Goal: Task Accomplishment & Management: Manage account settings

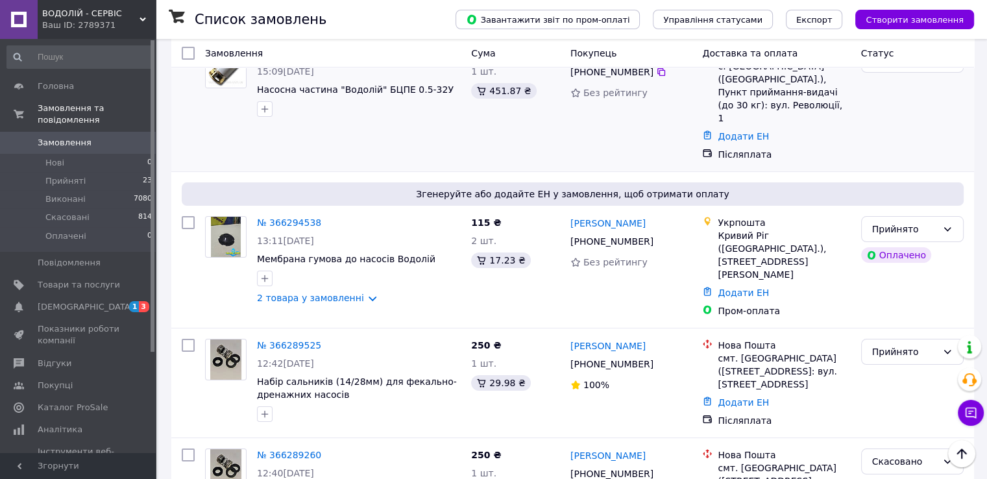
scroll to position [195, 0]
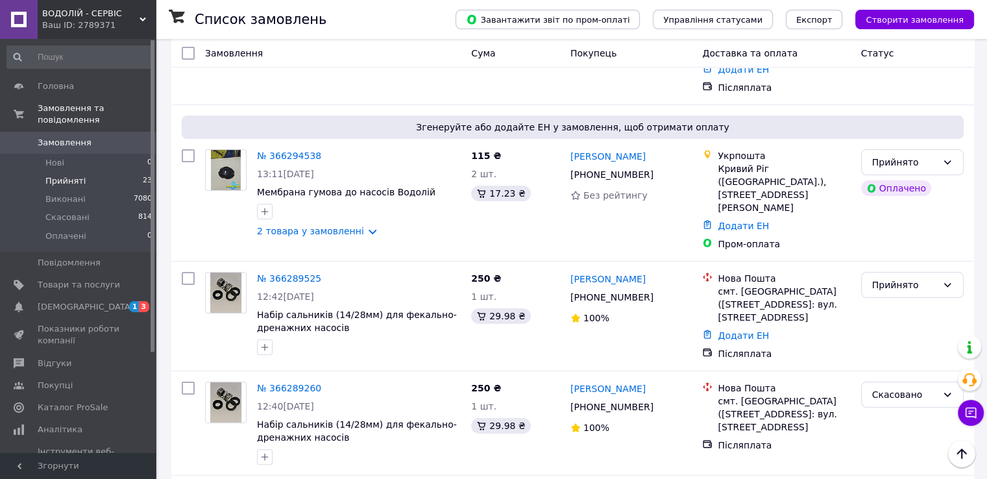
drag, startPoint x: 278, startPoint y: 237, endPoint x: 49, endPoint y: 169, distance: 238.4
click at [49, 175] on span "Прийняті" at bounding box center [65, 181] width 40 height 12
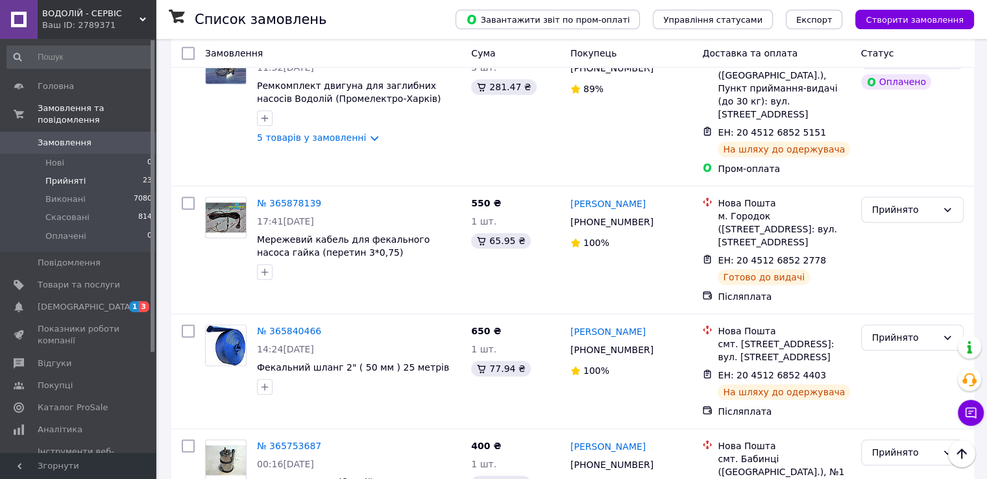
scroll to position [1363, 0]
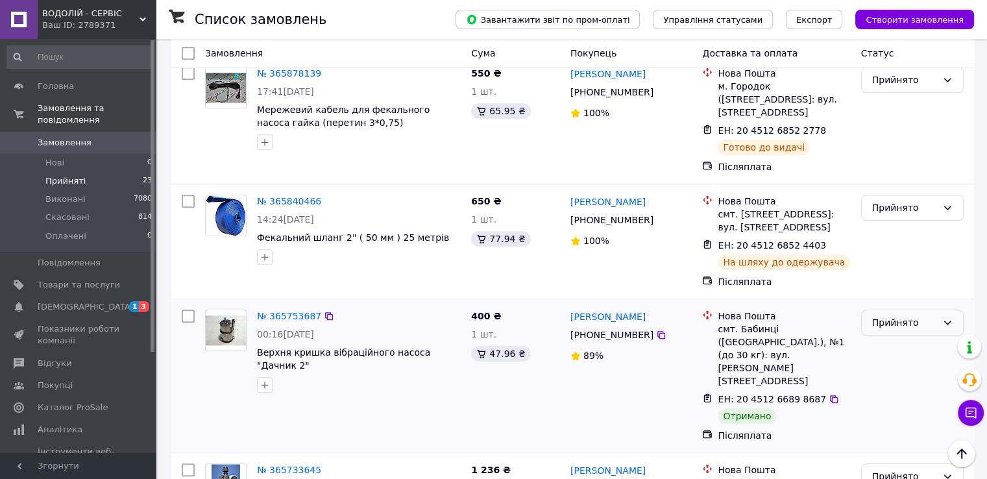
click at [940, 310] on div "Прийнято" at bounding box center [912, 323] width 103 height 26
click at [916, 219] on li "Виконано" at bounding box center [911, 221] width 101 height 23
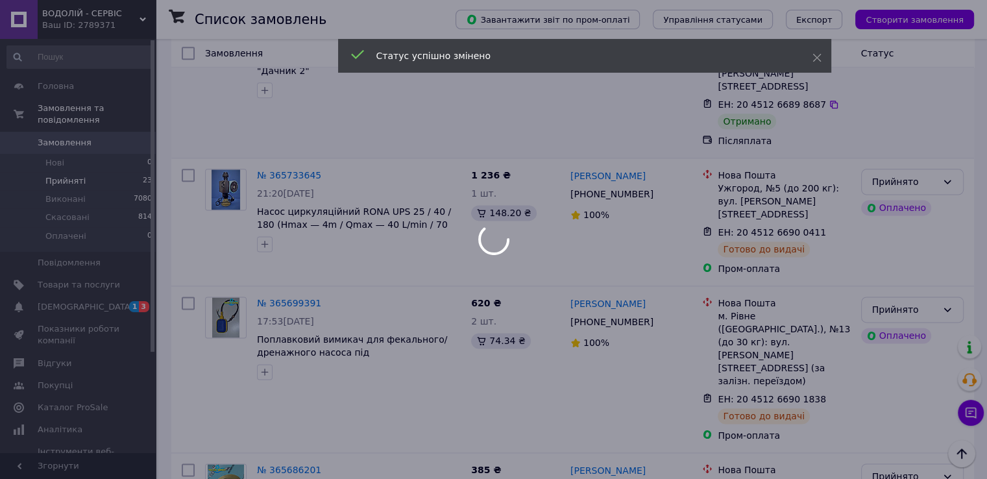
scroll to position [1687, 0]
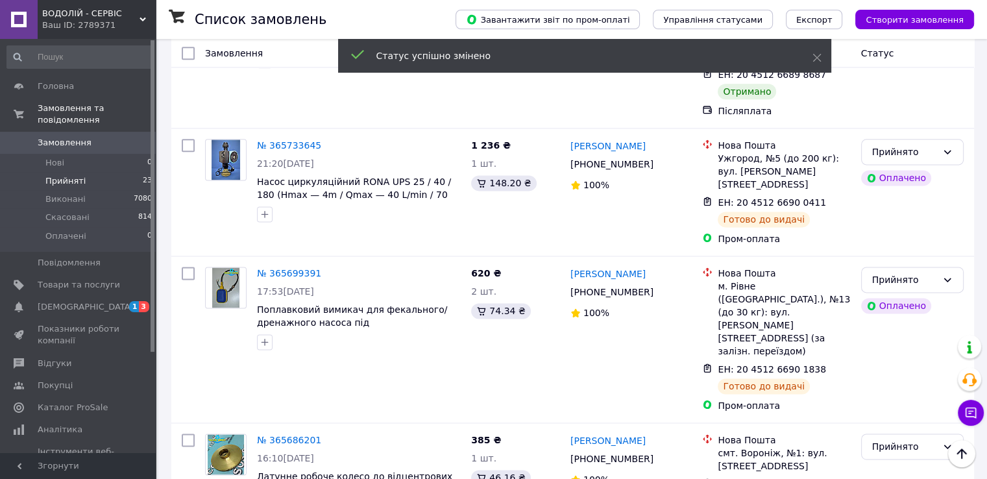
click at [945, 441] on icon at bounding box center [947, 446] width 10 height 10
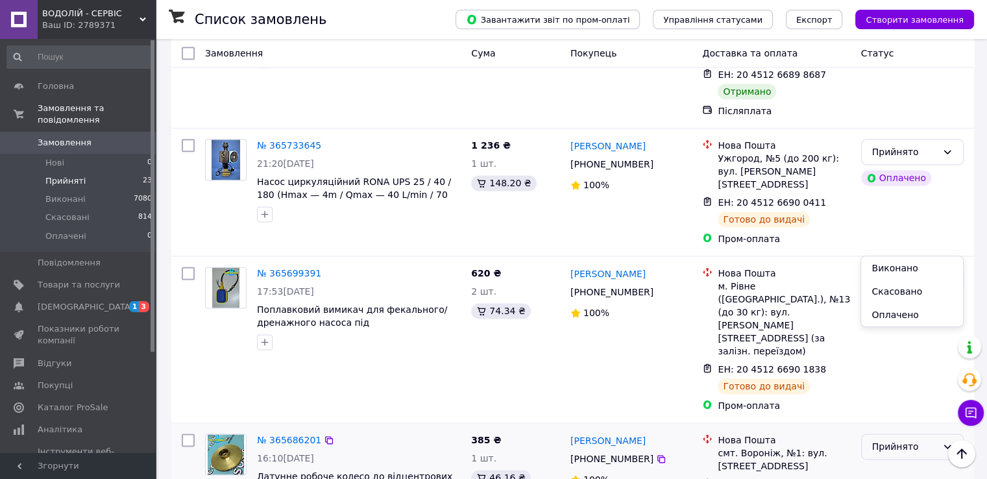
click at [916, 271] on li "Виконано" at bounding box center [911, 267] width 101 height 23
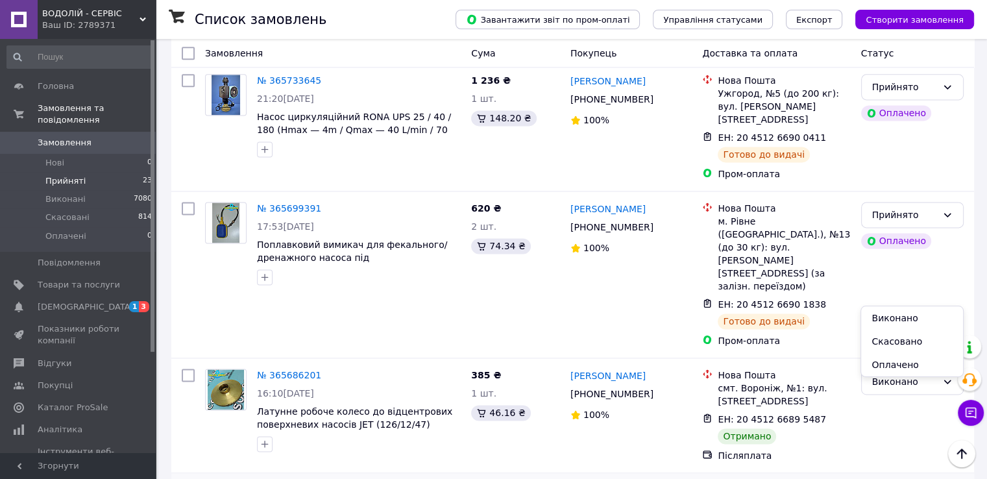
click at [915, 323] on li "Виконано" at bounding box center [911, 317] width 101 height 23
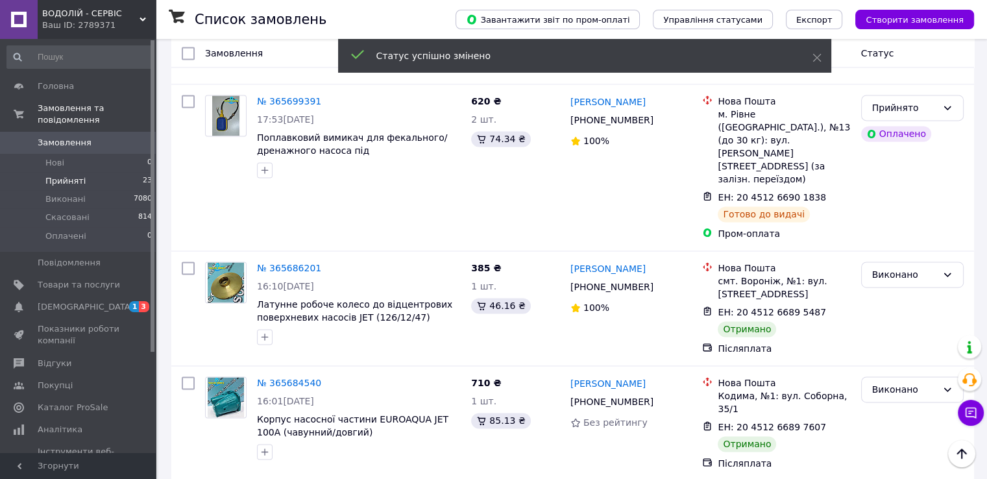
scroll to position [1882, 0]
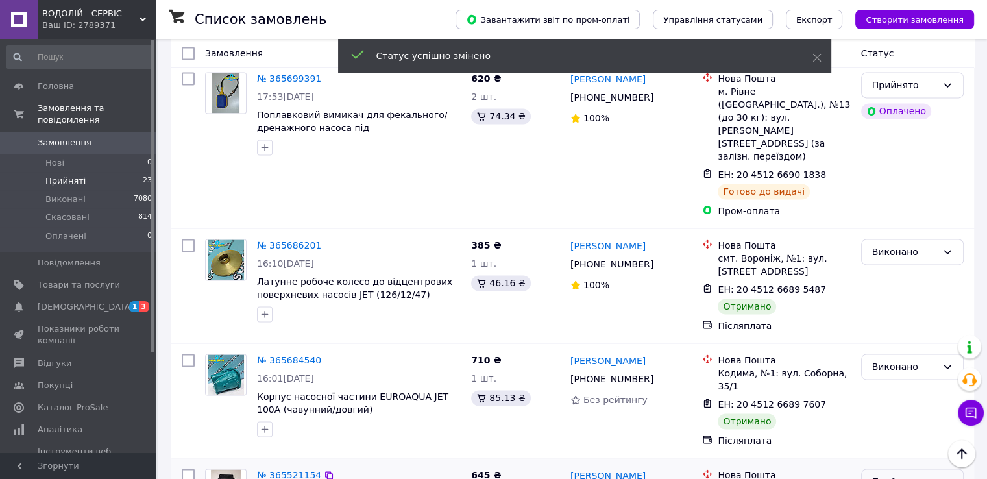
click at [949, 476] on icon at bounding box center [947, 481] width 10 height 10
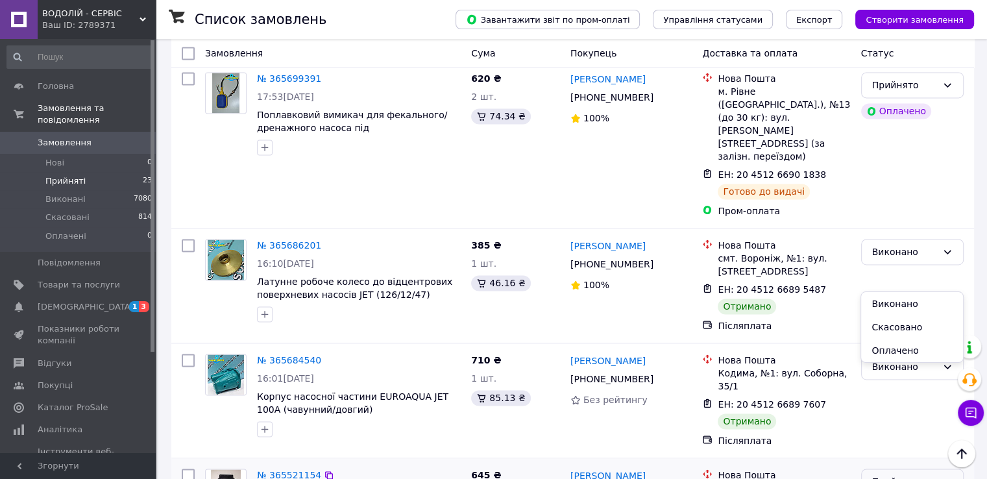
click at [921, 304] on li "Виконано" at bounding box center [911, 303] width 101 height 23
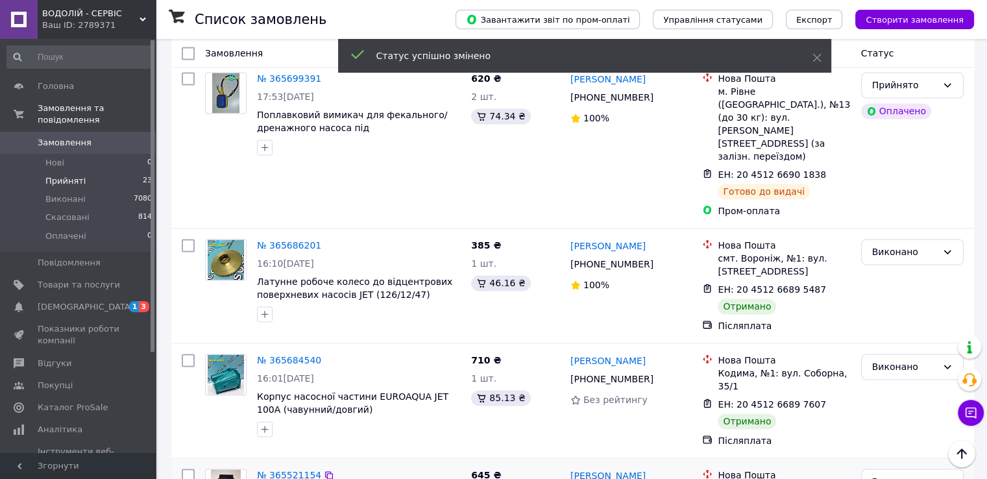
scroll to position [1947, 0]
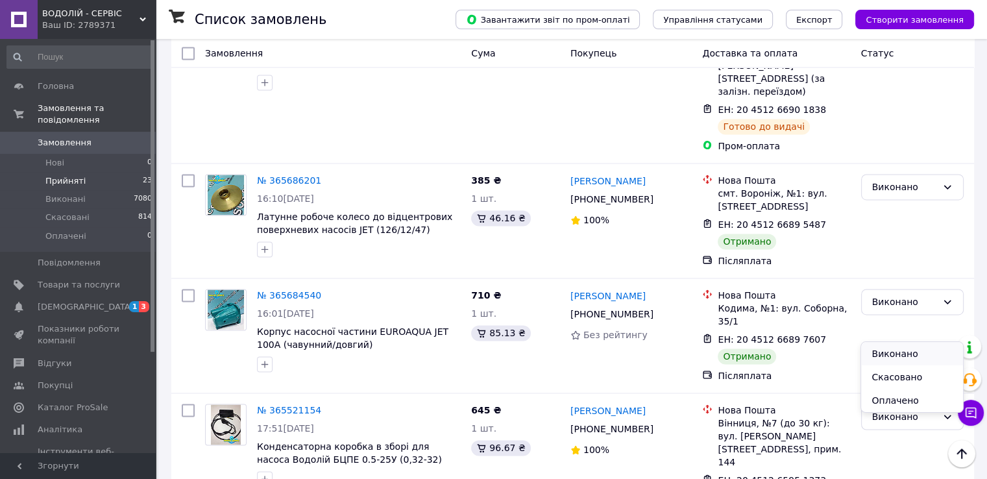
click at [908, 351] on li "Виконано" at bounding box center [911, 353] width 101 height 23
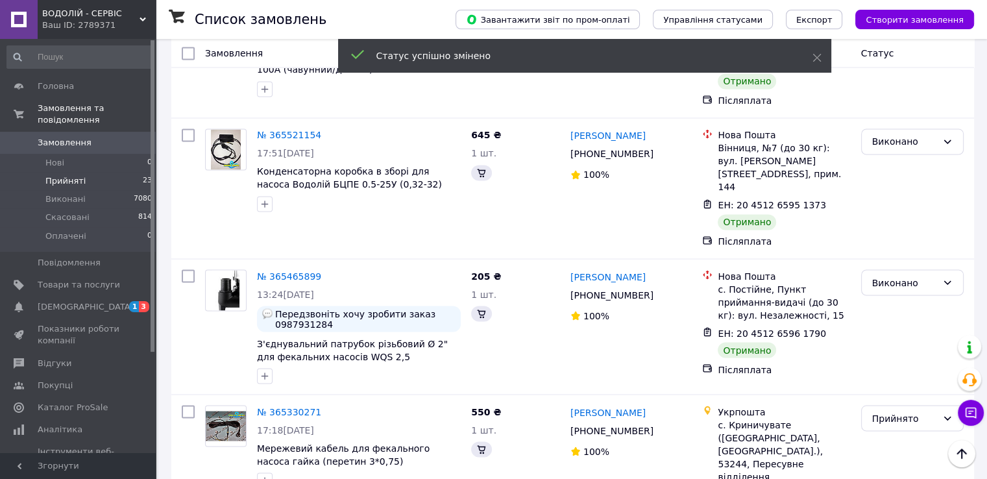
scroll to position [2224, 0]
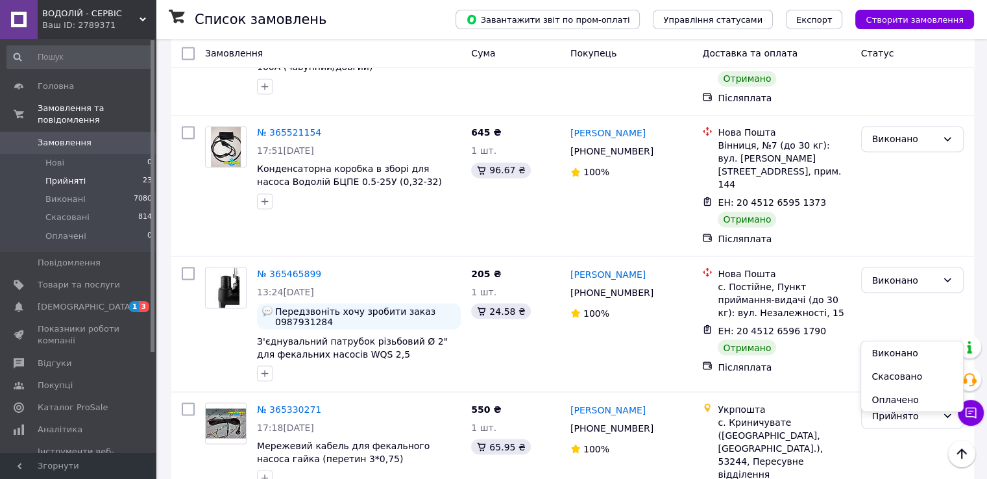
click at [892, 354] on li "Виконано" at bounding box center [911, 352] width 101 height 23
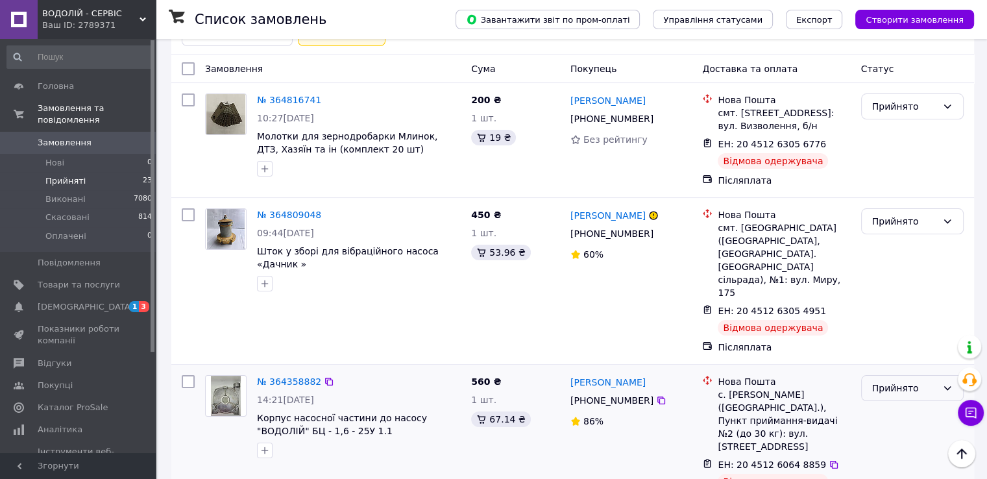
scroll to position [154, 0]
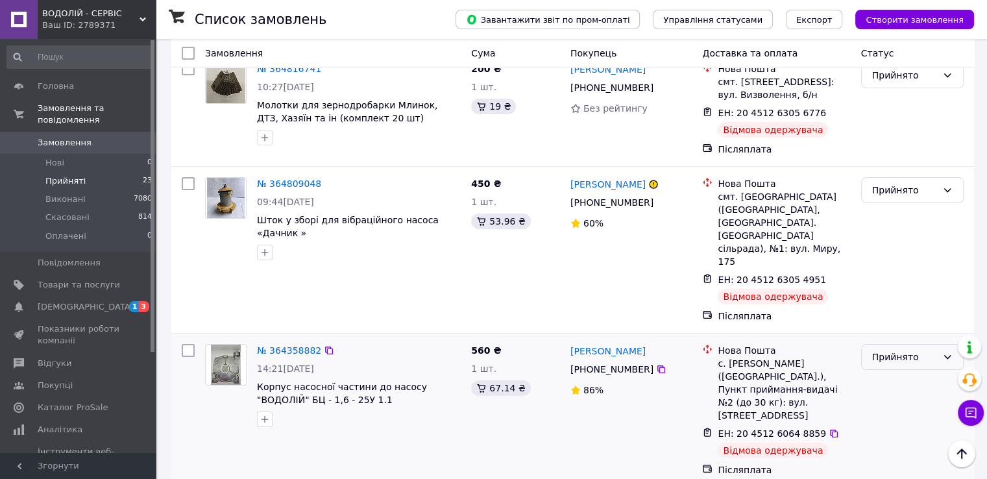
click at [949, 352] on icon at bounding box center [947, 357] width 10 height 10
click at [896, 348] on li "Виконано" at bounding box center [911, 348] width 101 height 23
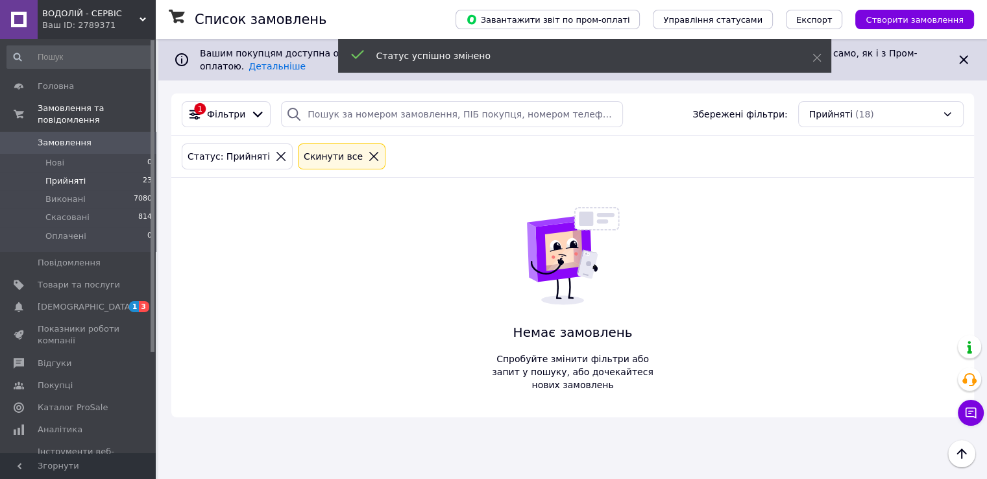
scroll to position [0, 0]
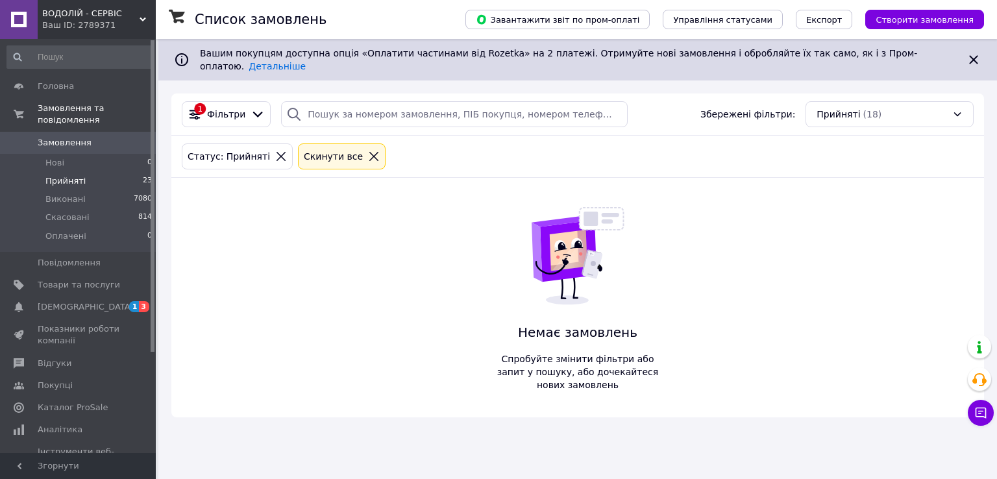
click at [58, 175] on span "Прийняті" at bounding box center [65, 181] width 40 height 12
click at [51, 137] on span "Замовлення" at bounding box center [65, 143] width 54 height 12
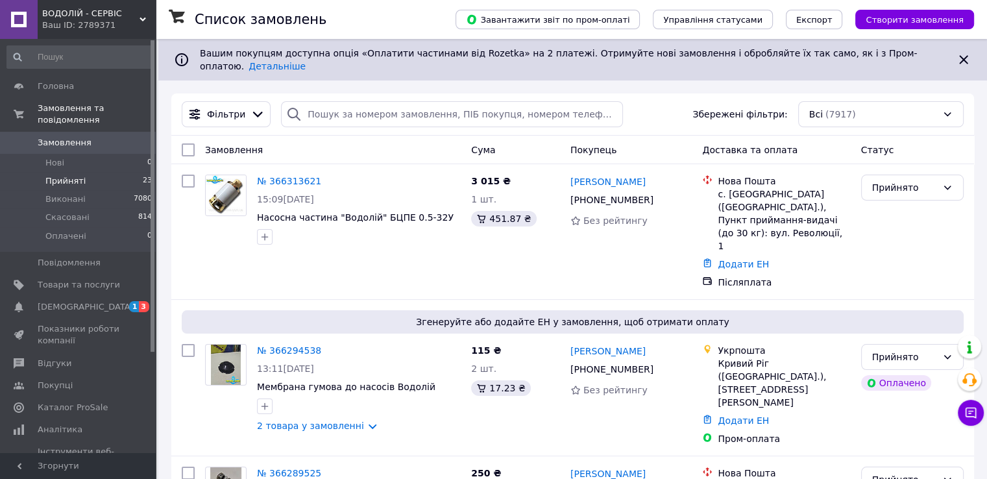
click at [62, 175] on span "Прийняті" at bounding box center [65, 181] width 40 height 12
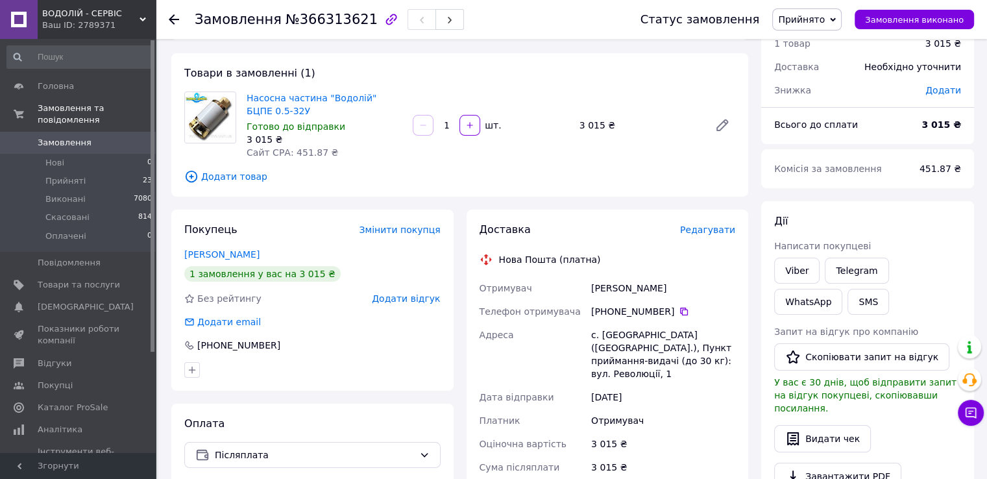
scroll to position [130, 0]
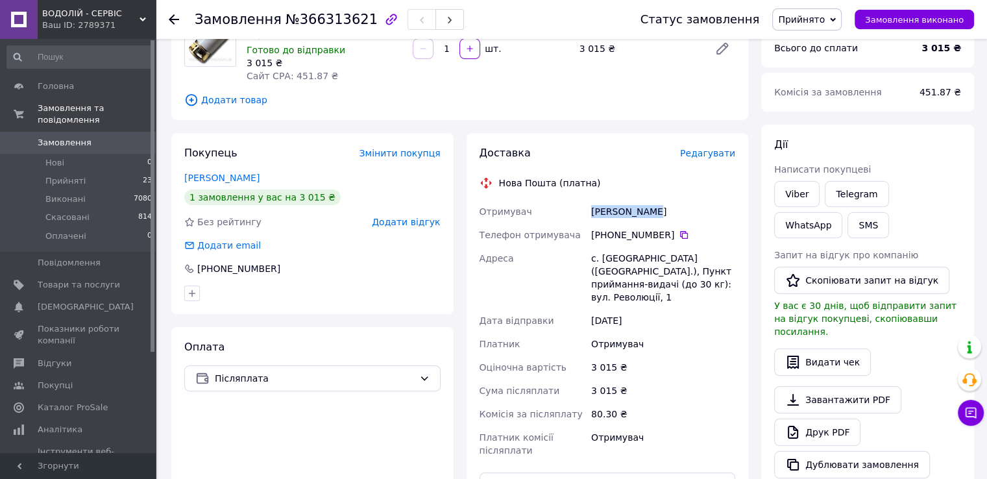
drag, startPoint x: 665, startPoint y: 212, endPoint x: 565, endPoint y: 209, distance: 100.0
click at [565, 209] on div "Отримувач [PERSON_NAME] Телефон отримувача [PHONE_NUMBER]   [GEOGRAPHIC_DATA] […" at bounding box center [608, 331] width 262 height 262
copy div "Отримувач [PERSON_NAME]"
click at [679, 237] on icon at bounding box center [684, 235] width 10 height 10
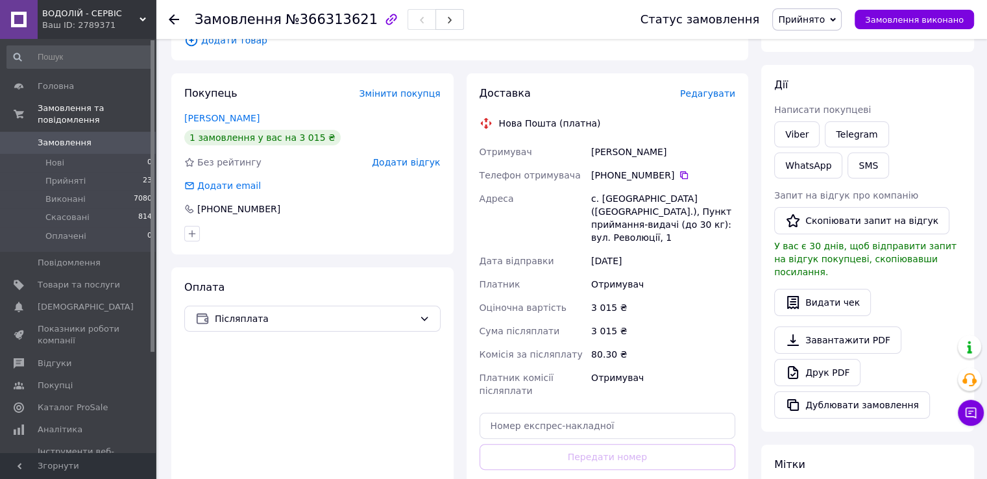
scroll to position [195, 0]
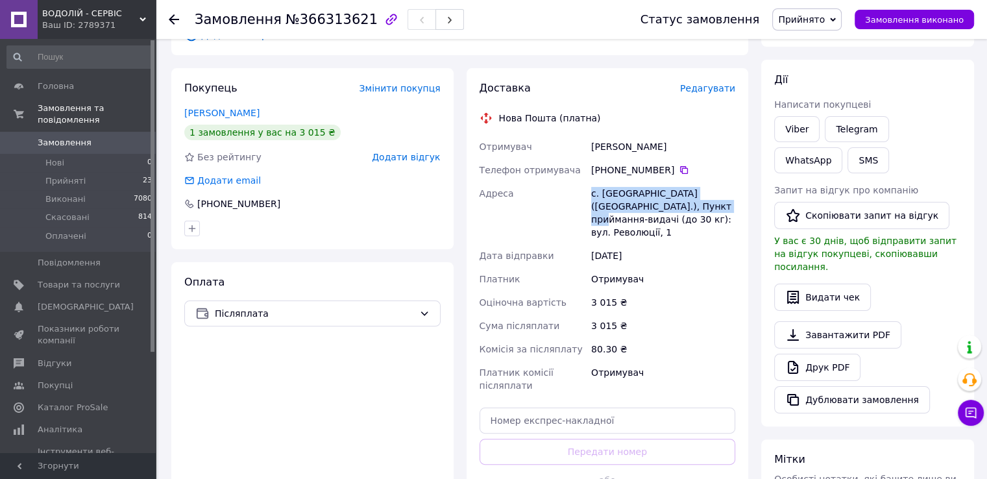
drag, startPoint x: 581, startPoint y: 190, endPoint x: 683, endPoint y: 213, distance: 104.4
click at [683, 213] on div "Отримувач Антонов Олег Телефон отримувача +380 66 946 68 81   Адреса с. Грушівк…" at bounding box center [608, 266] width 262 height 262
click at [683, 212] on div at bounding box center [683, 212] width 0 height 0
click at [572, 188] on div "Адреса" at bounding box center [533, 213] width 112 height 62
click at [563, 199] on div "Адреса" at bounding box center [533, 213] width 112 height 62
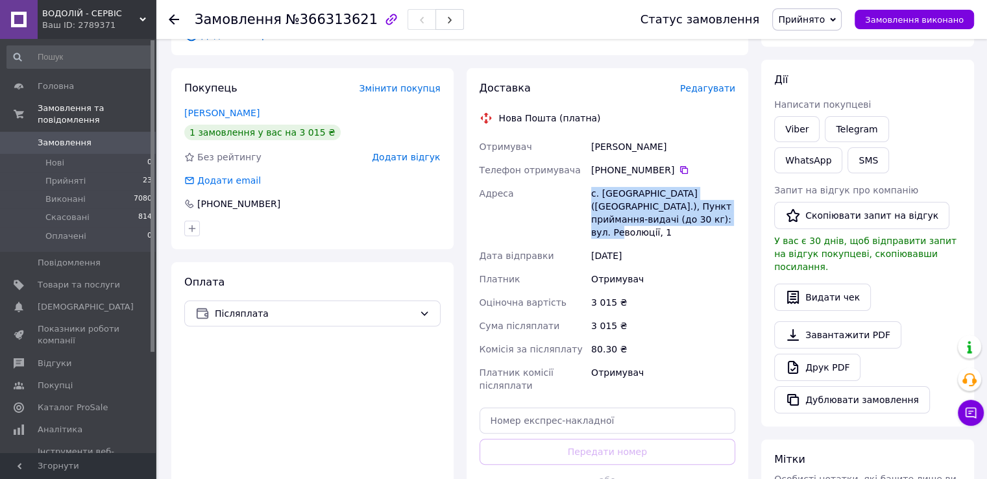
drag, startPoint x: 583, startPoint y: 197, endPoint x: 683, endPoint y: 225, distance: 104.4
click at [683, 225] on div "Отримувач Антонов Олег Телефон отримувача +380 66 946 68 81   Адреса с. Грушівк…" at bounding box center [608, 266] width 262 height 262
copy div "Адреса с. Грушівка (Миколаївська обл.), Пункт приймання-видачі (до 30 кг): вул.…"
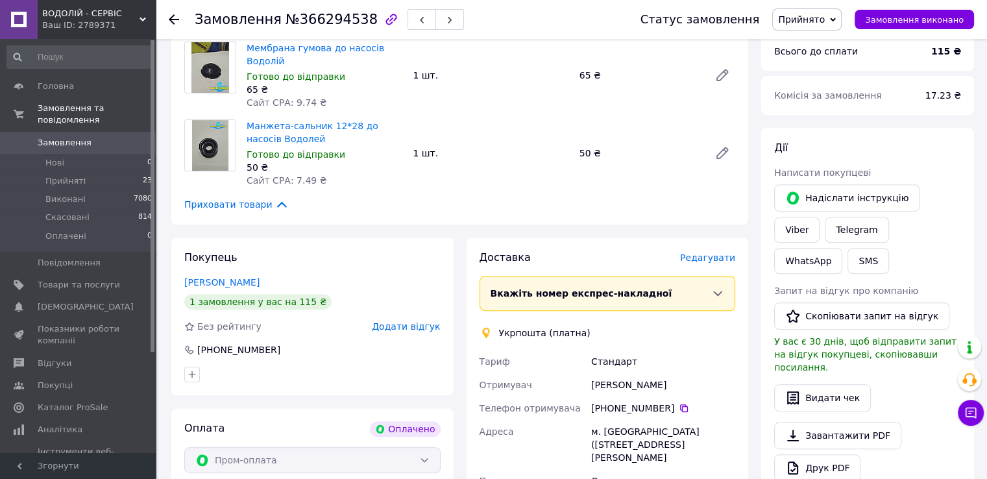
scroll to position [454, 0]
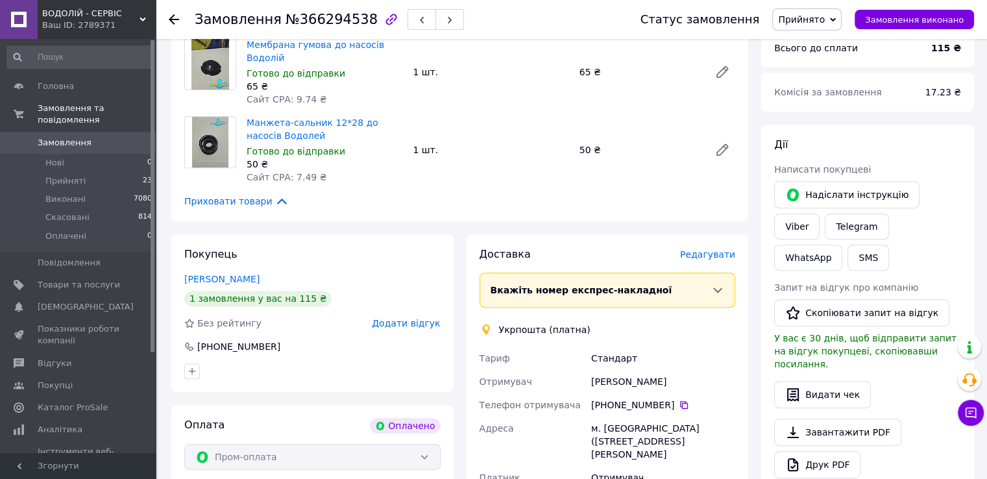
drag, startPoint x: 664, startPoint y: 385, endPoint x: 589, endPoint y: 383, distance: 75.3
click at [589, 383] on div "Виктор Косенко" at bounding box center [663, 381] width 149 height 23
copy div "Виктор Косенко"
click at [680, 404] on icon at bounding box center [684, 405] width 10 height 10
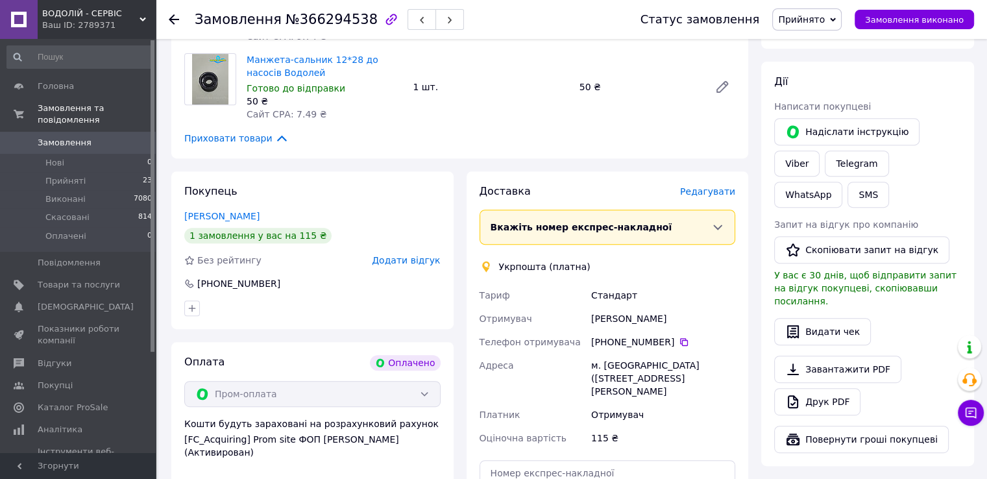
scroll to position [519, 0]
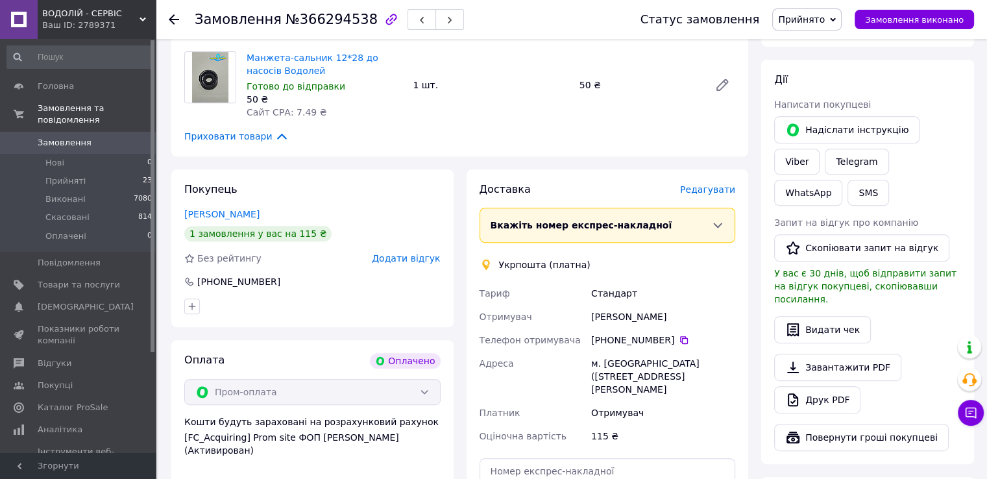
drag, startPoint x: 597, startPoint y: 367, endPoint x: 628, endPoint y: 391, distance: 39.7
click at [628, 391] on div "Тариф Стандарт Отримувач Виктор Косенко Телефон отримувача +380 67 627 51 37   …" at bounding box center [608, 365] width 262 height 166
copy div "Адреса м. Кривий Ріг (Дніпропетровська обл.), 50106, м-р 4-й Зарічний, 20А"
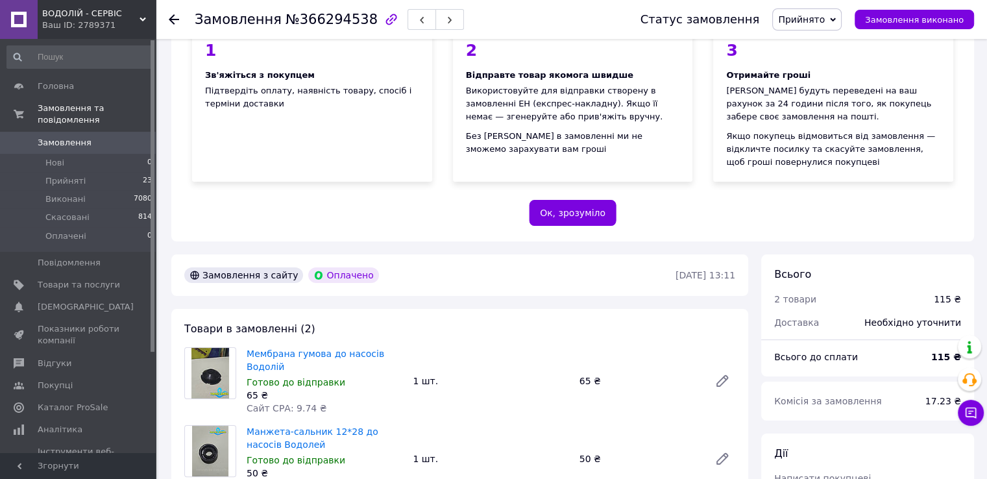
scroll to position [65, 0]
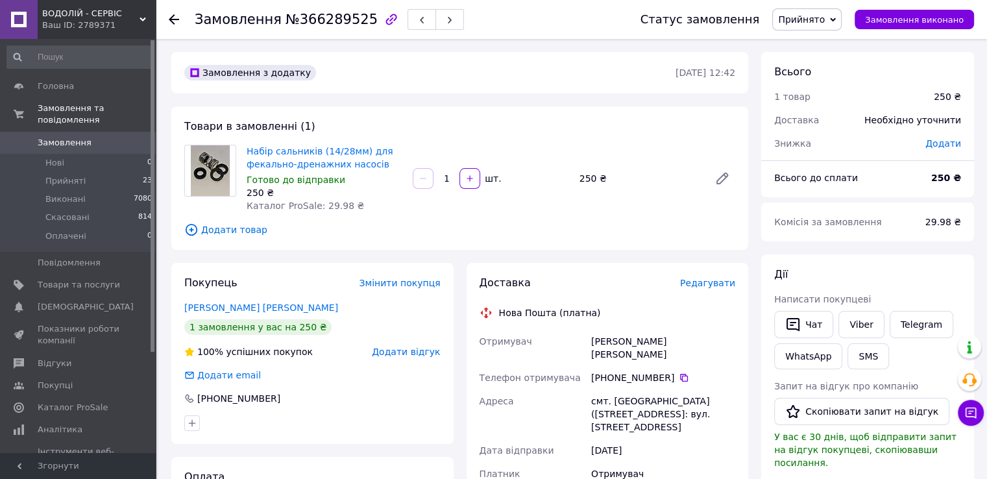
scroll to position [130, 0]
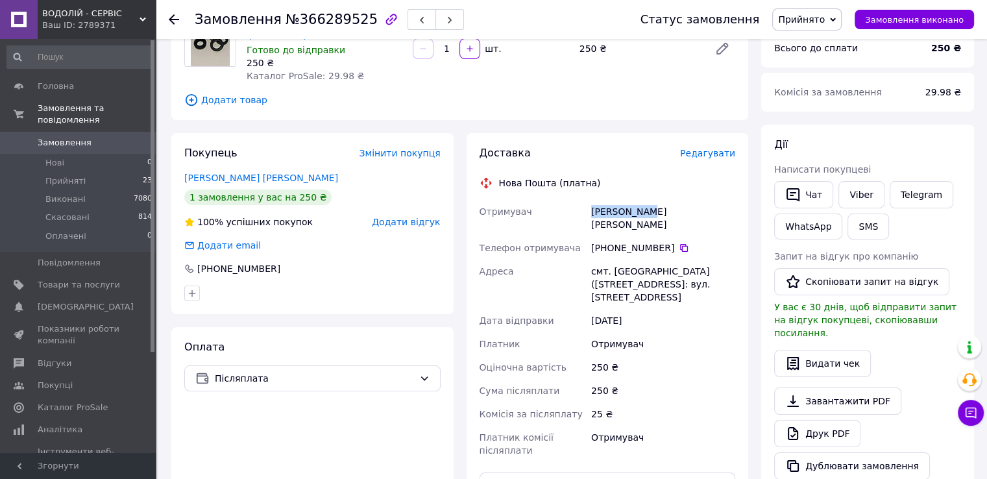
drag, startPoint x: 666, startPoint y: 204, endPoint x: 589, endPoint y: 203, distance: 76.6
click at [589, 203] on div "Ілюков Вася" at bounding box center [663, 218] width 149 height 36
copy div "Ілюков Вася"
click at [680, 244] on icon at bounding box center [684, 248] width 8 height 8
drag, startPoint x: 587, startPoint y: 256, endPoint x: 695, endPoint y: 270, distance: 109.2
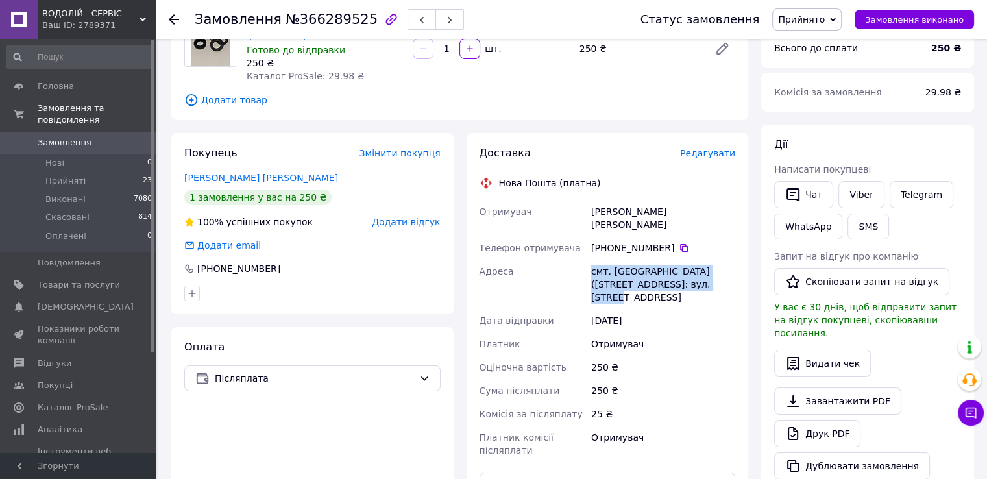
click at [695, 270] on div "Отримувач Ілюков Вася Телефон отримувача +380 97 867 63 34   Адреса смт. Соснов…" at bounding box center [608, 331] width 262 height 262
copy div "Адреса смт. Соснове (Рівненська обл.), №1: вул. Шкільна, 28а"
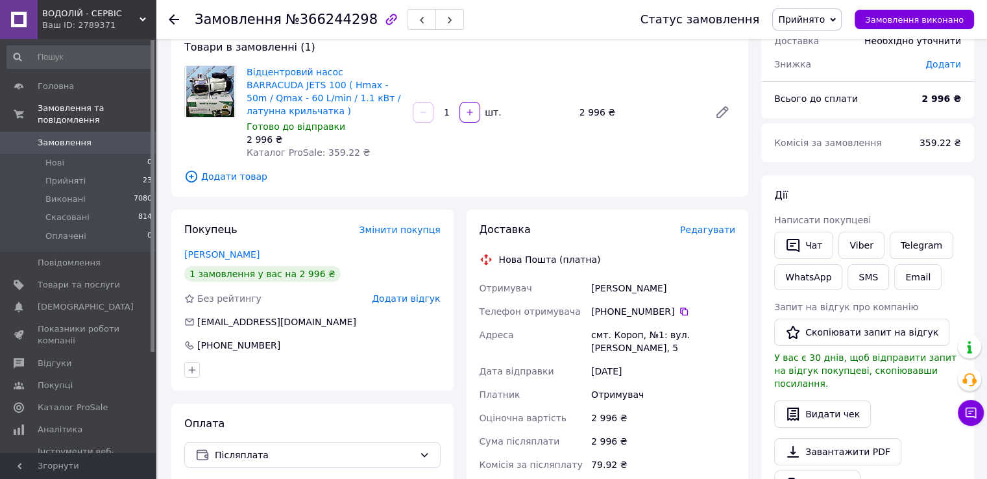
scroll to position [130, 0]
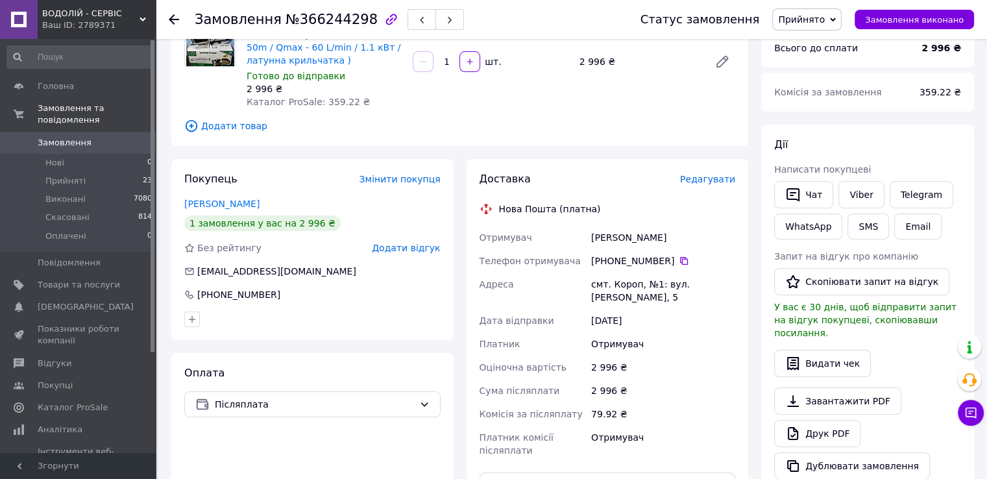
drag, startPoint x: 685, startPoint y: 223, endPoint x: 587, endPoint y: 215, distance: 98.9
click at [587, 226] on div "Отримувач Олександр Лузан Телефон отримувача +380 63 824 76 22   Адреса смт. Ко…" at bounding box center [608, 344] width 262 height 236
copy div "Отримувач Олександр Лузан"
click at [680, 257] on icon at bounding box center [684, 261] width 8 height 8
drag, startPoint x: 582, startPoint y: 268, endPoint x: 654, endPoint y: 291, distance: 75.7
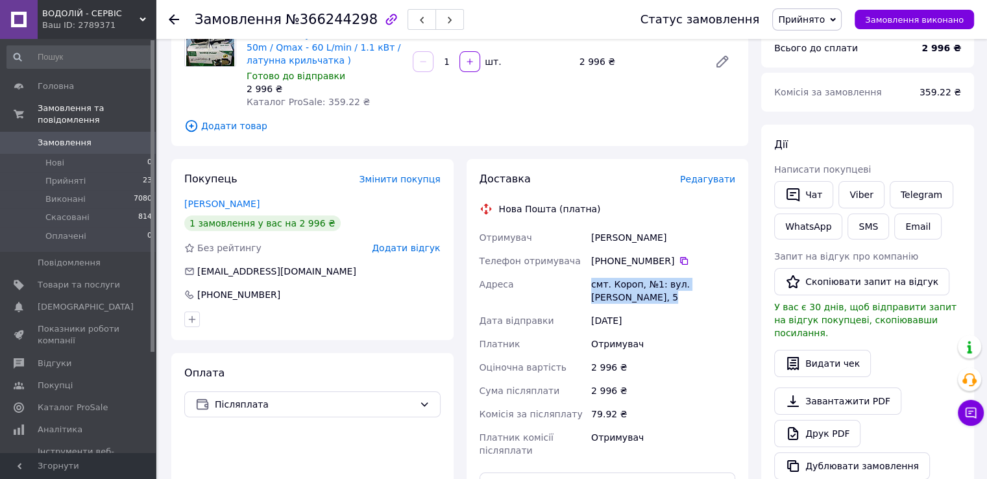
click at [654, 291] on div "Отримувач Олександр Лузан Телефон отримувача +380 63 824 76 22   Адреса смт. Ко…" at bounding box center [608, 344] width 262 height 236
copy div "Адреса смт. Короп, №1: вул. Івана Табірци, 5"
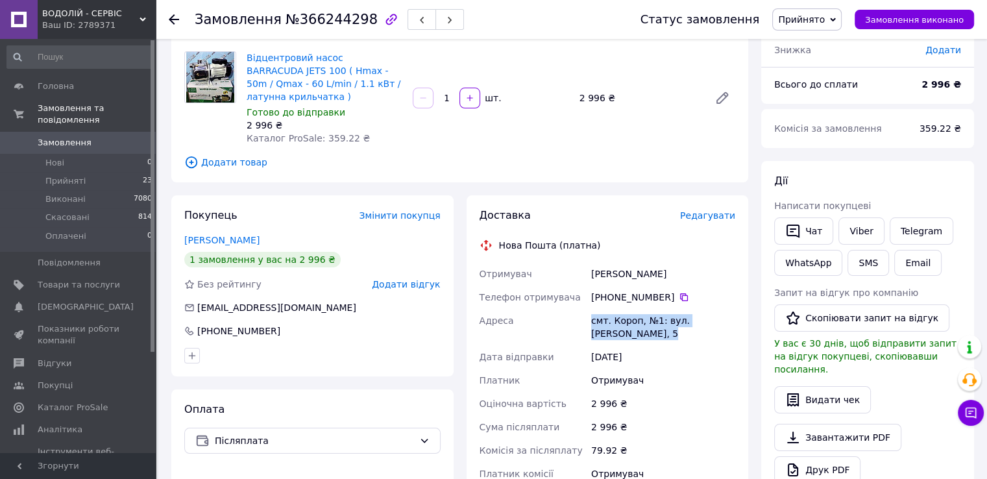
scroll to position [65, 0]
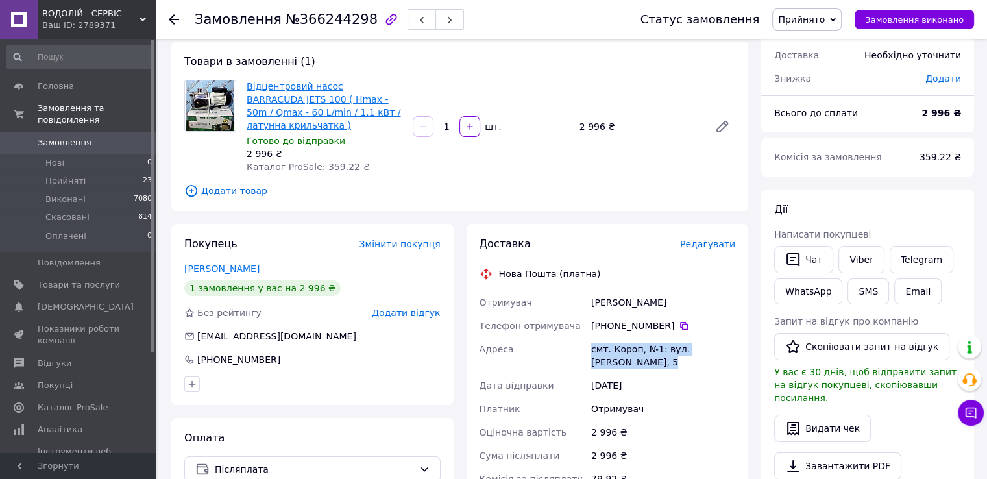
click at [293, 112] on link "Відцентровий насос BARRACUDA JETS 100 ( Hmax - 50m / Qmax - 60 L/min / 1.1 кВт …" at bounding box center [324, 105] width 154 height 49
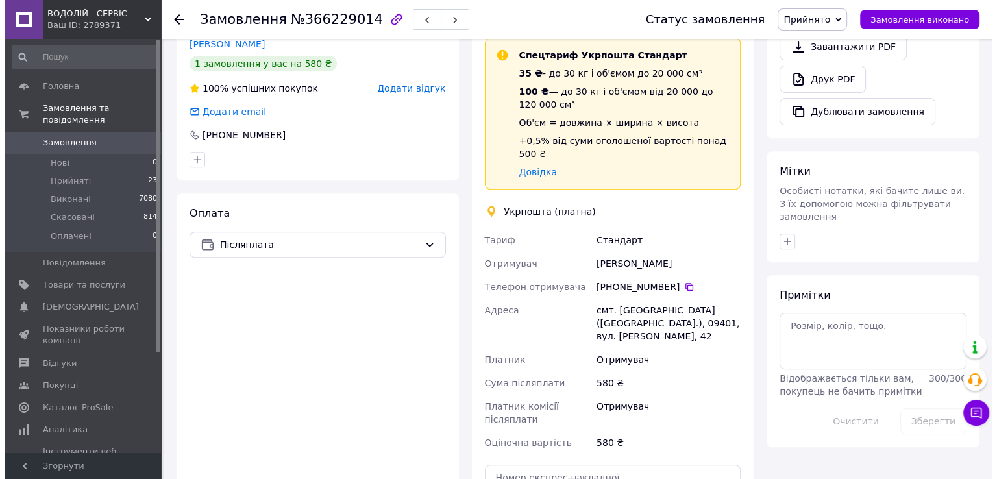
scroll to position [353, 0]
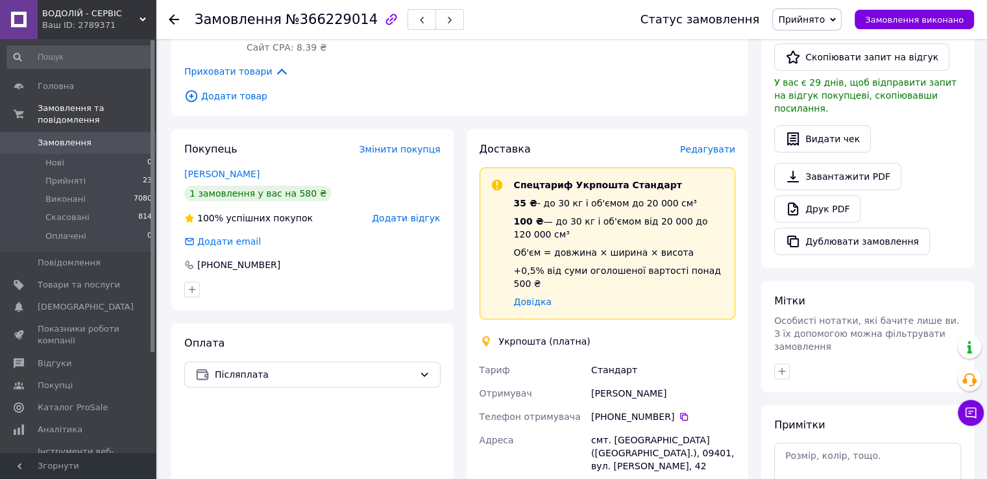
click at [704, 151] on span "Редагувати" at bounding box center [707, 149] width 55 height 10
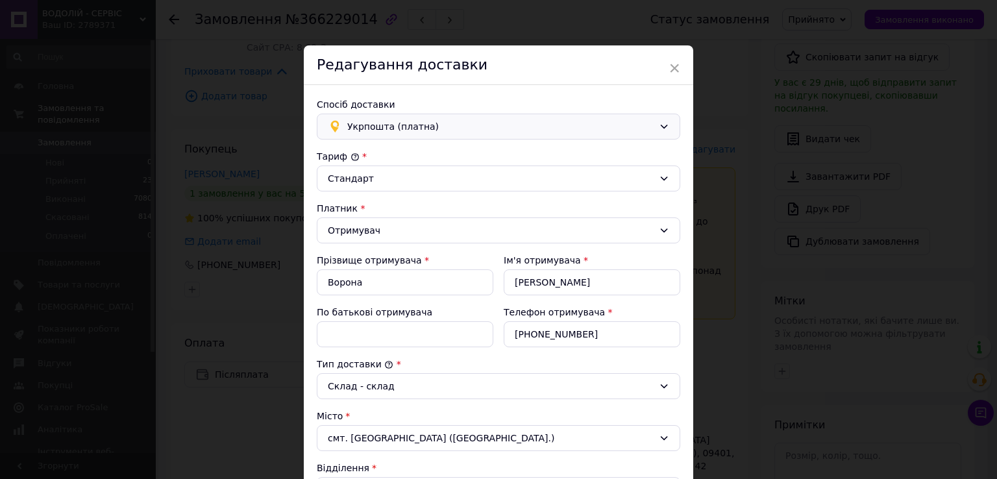
click at [668, 123] on div "Укрпошта (платна)" at bounding box center [498, 127] width 363 height 26
click at [394, 154] on span "Нова Пошта (платна)" at bounding box center [506, 154] width 322 height 13
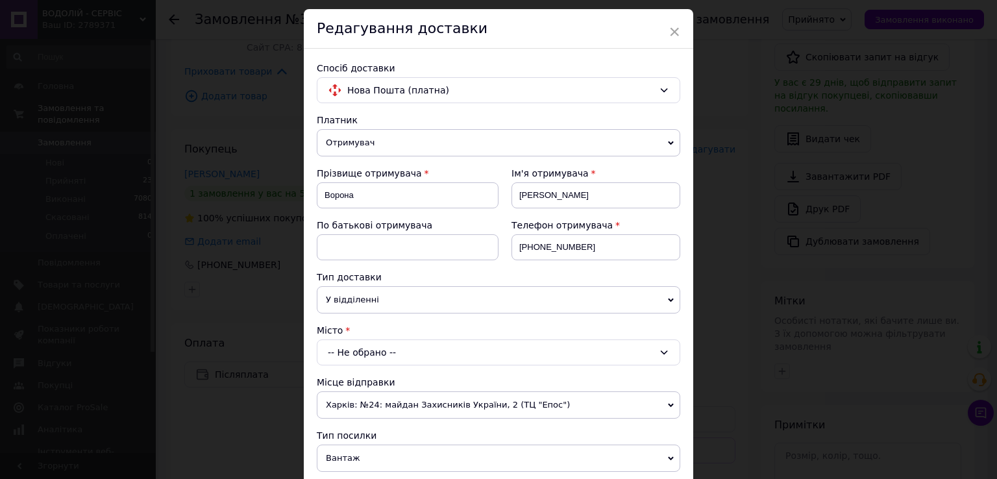
scroll to position [65, 0]
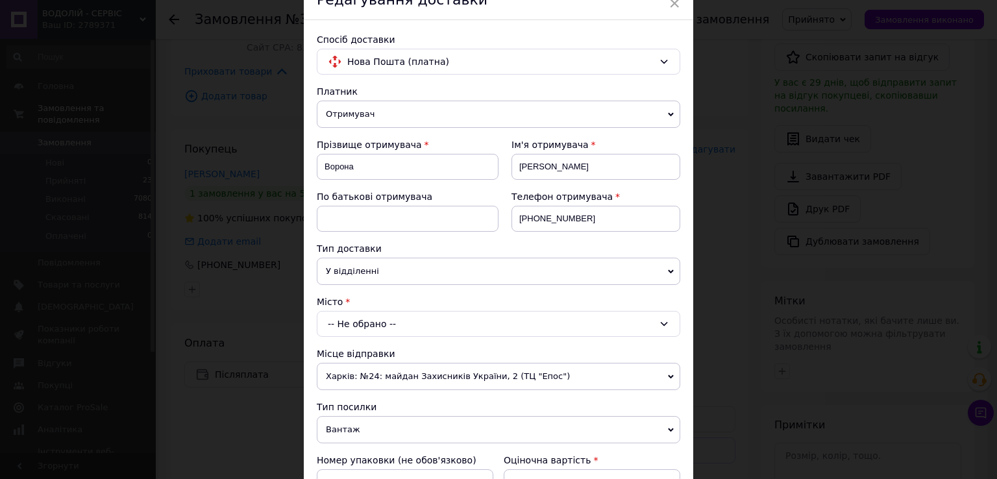
click at [407, 331] on div "-- Не обрано --" at bounding box center [498, 324] width 363 height 26
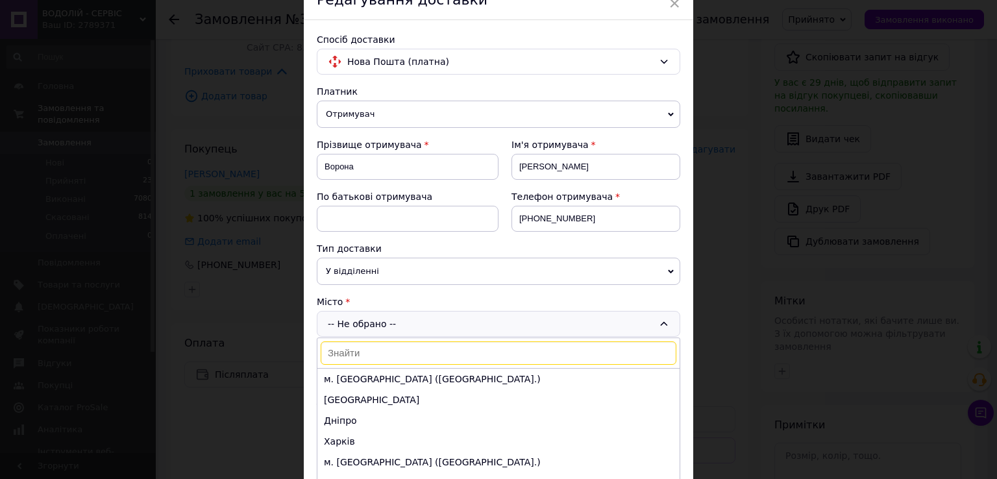
click at [406, 316] on div "-- Не обрано -- м. Київ (Київська обл.) Одеса Дніпро Харків м. Львів (Львівська…" at bounding box center [498, 324] width 363 height 26
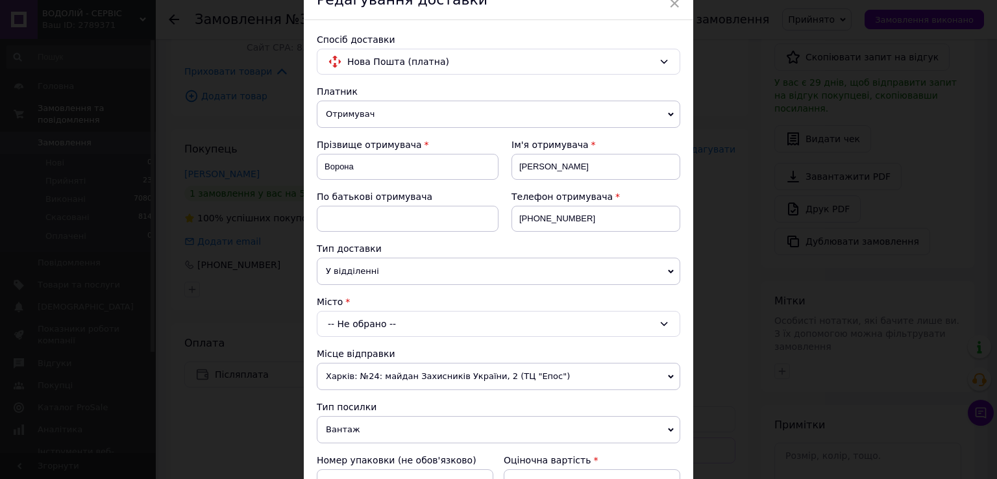
click at [405, 323] on div "-- Не обрано --" at bounding box center [498, 324] width 363 height 26
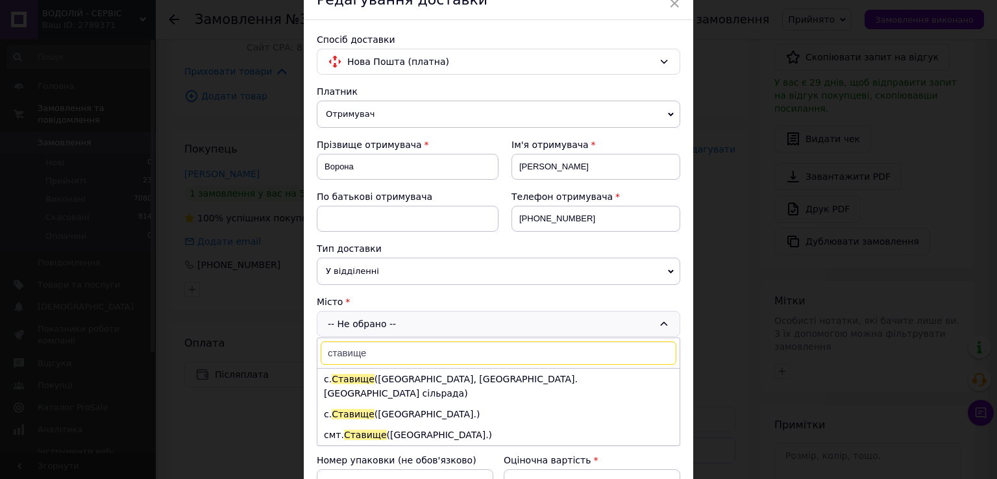
type input "ставище"
click at [491, 448] on div "Номер упаковки (не обов'язково)" at bounding box center [404, 474] width 187 height 52
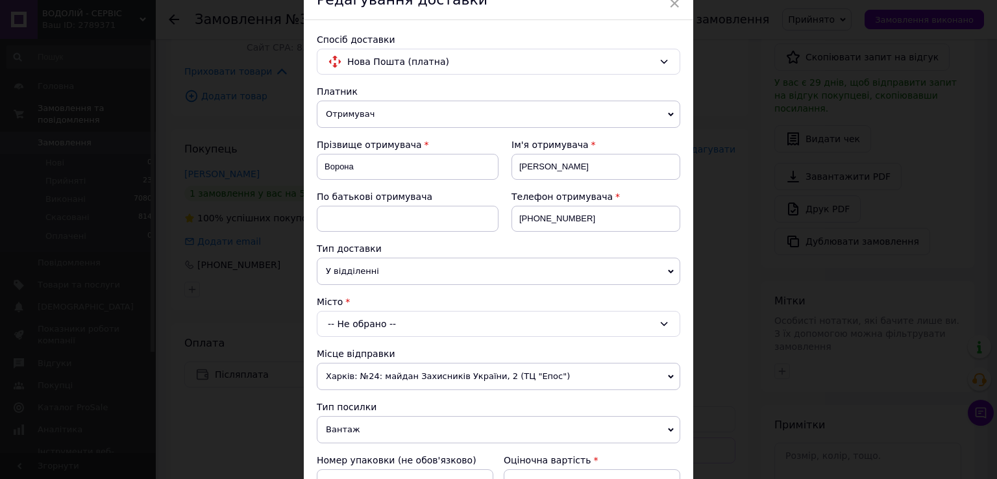
click at [541, 317] on div "-- Не обрано --" at bounding box center [498, 324] width 363 height 26
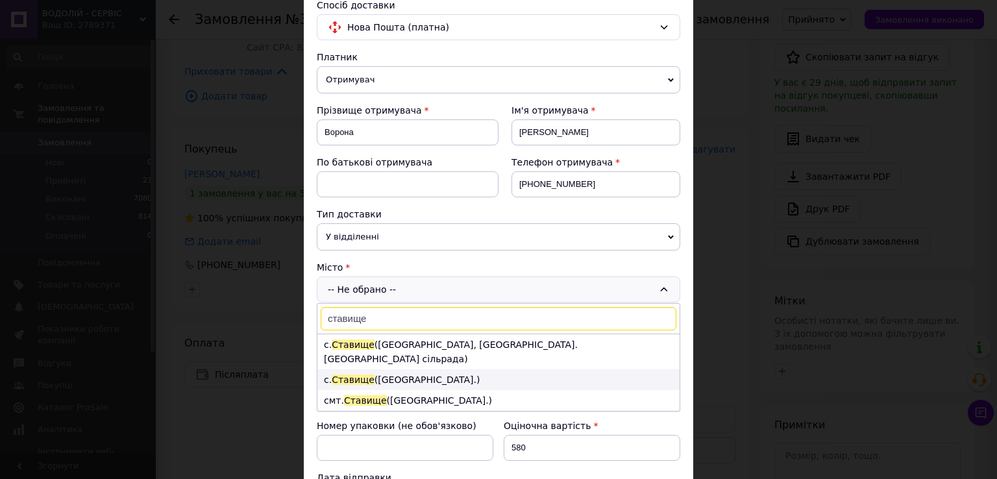
scroll to position [130, 0]
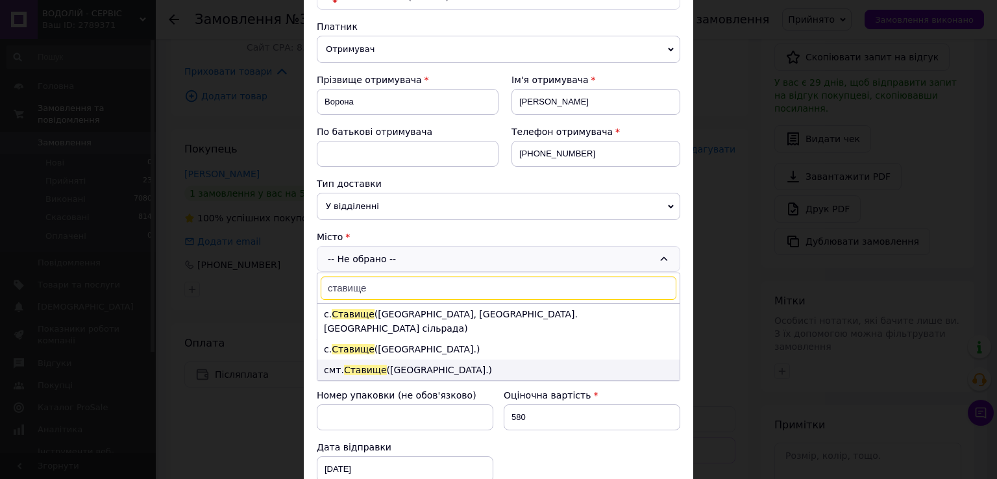
type input "ставище"
click at [427, 360] on li "смт. Ставище (Київська обл.)" at bounding box center [498, 370] width 362 height 21
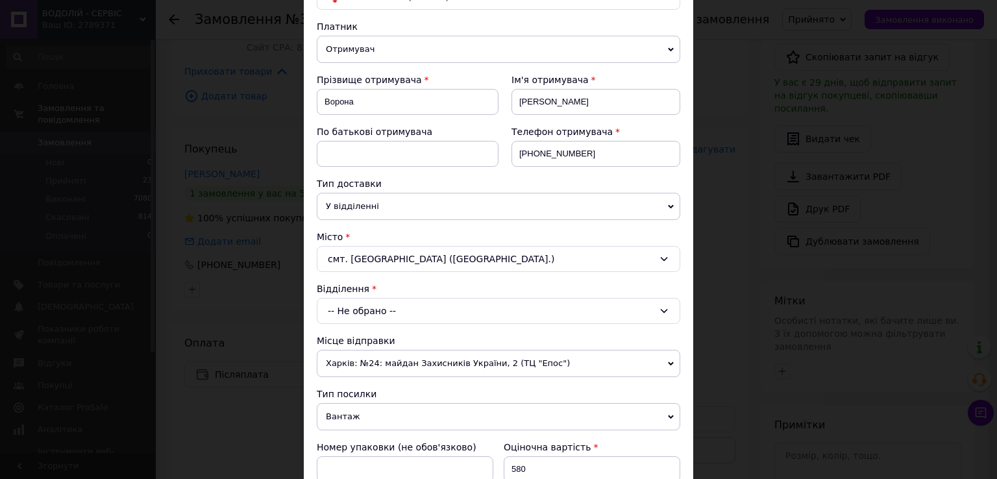
click at [361, 310] on div "-- Не обрано --" at bounding box center [498, 311] width 363 height 26
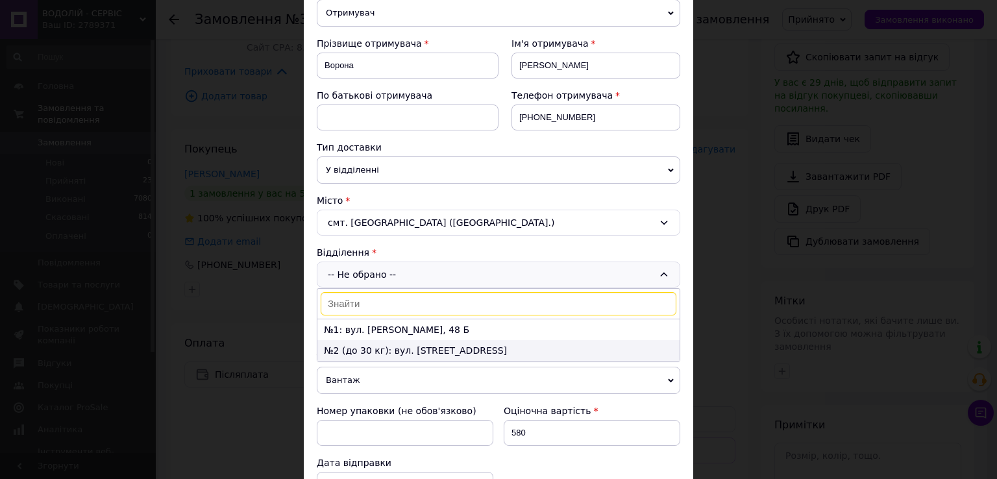
scroll to position [195, 0]
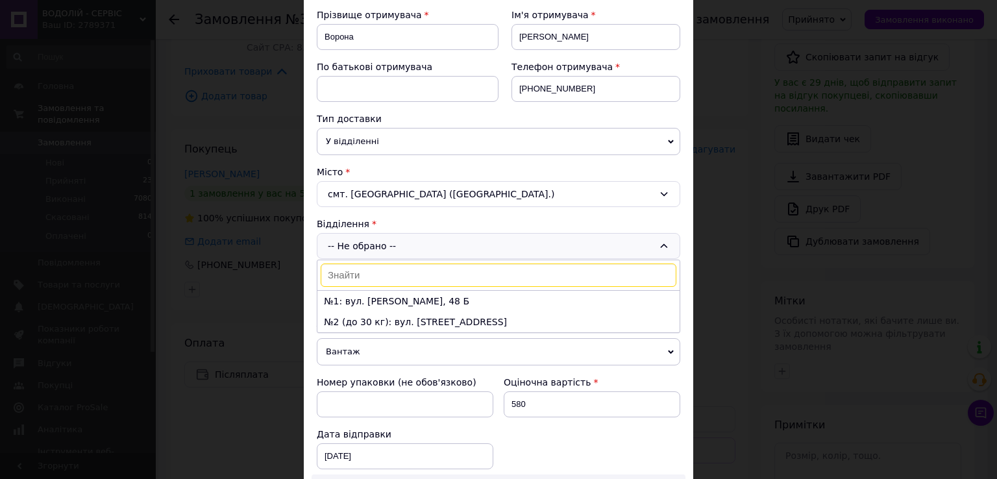
click at [366, 295] on li "№1: вул. Сергія Цимбала, 48 Б" at bounding box center [498, 301] width 362 height 21
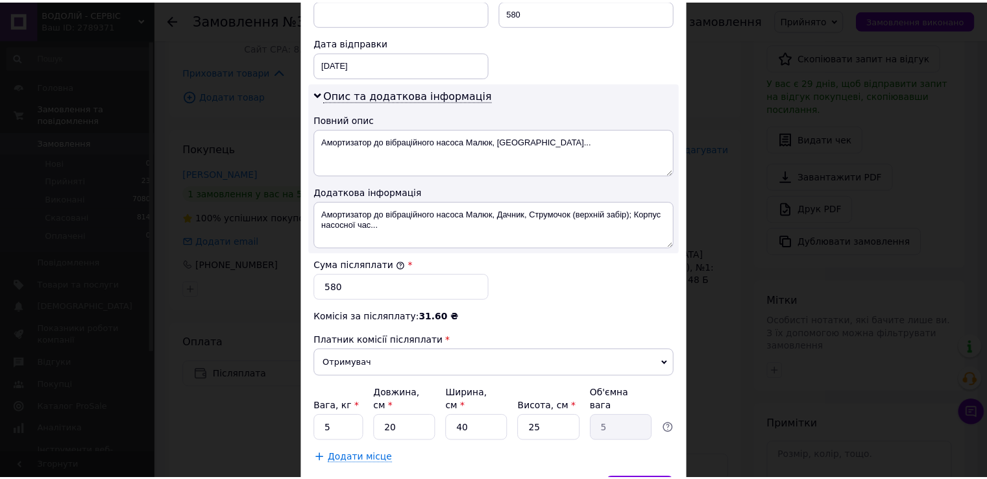
scroll to position [652, 0]
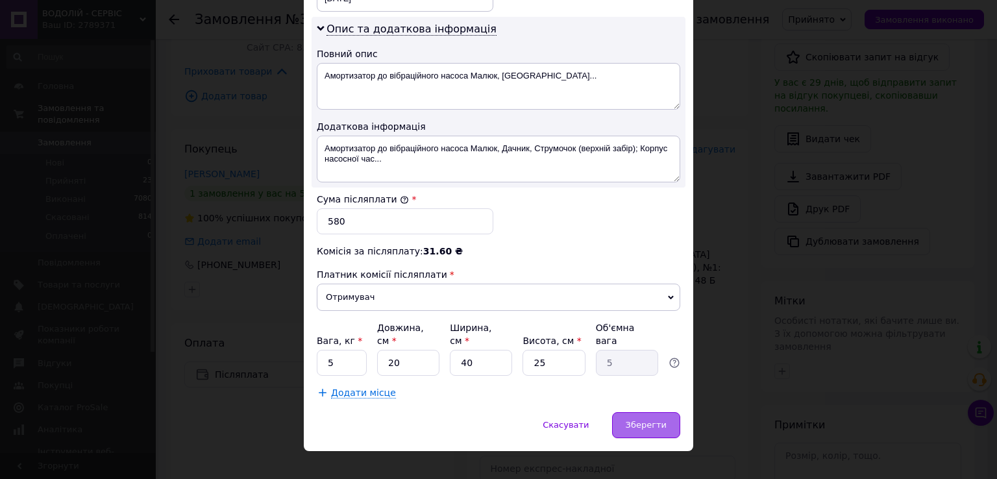
click at [648, 420] on span "Зберегти" at bounding box center [646, 425] width 41 height 10
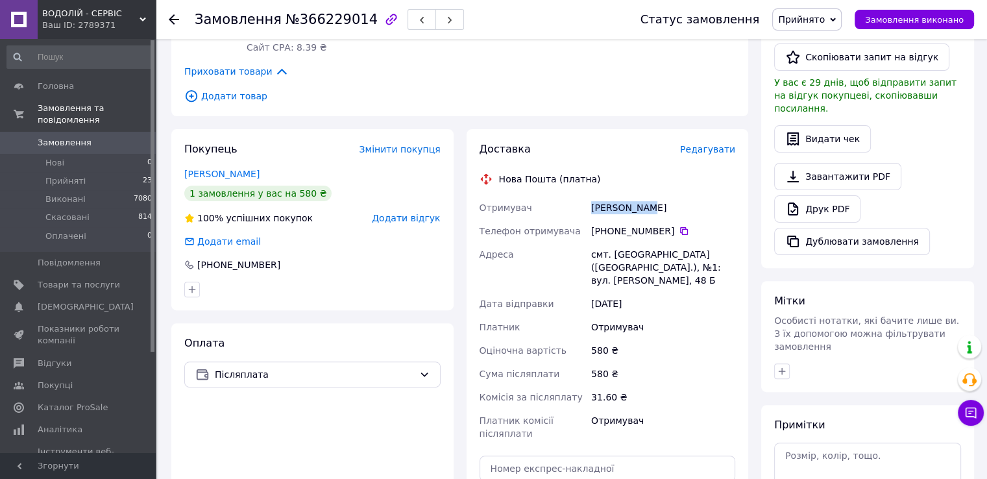
drag, startPoint x: 639, startPoint y: 202, endPoint x: 587, endPoint y: 201, distance: 52.6
click at [587, 201] on div "Отримувач Ворона Іван Телефон отримувача +380 98 546 40 16   Адреса смт. Ставищ…" at bounding box center [608, 320] width 262 height 249
copy div "Отримувач Ворона Іван"
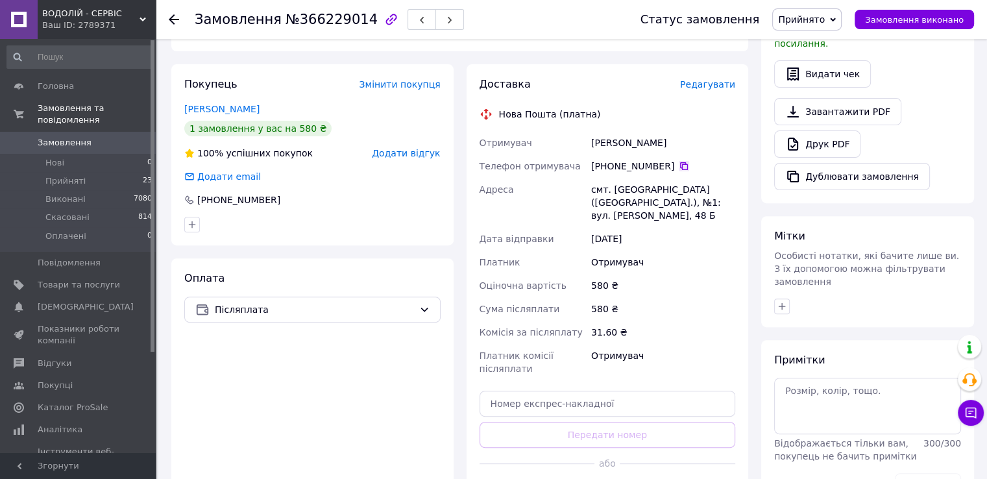
click at [679, 164] on icon at bounding box center [684, 166] width 10 height 10
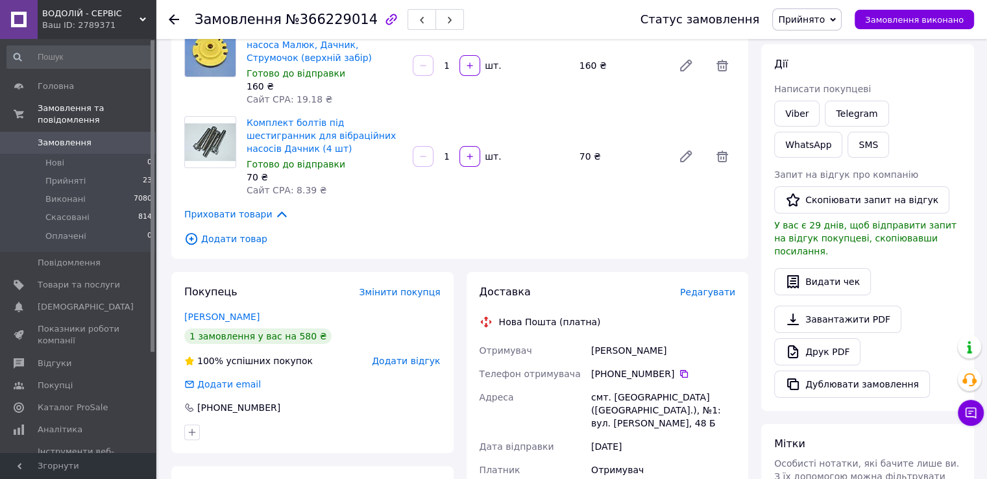
scroll to position [260, 0]
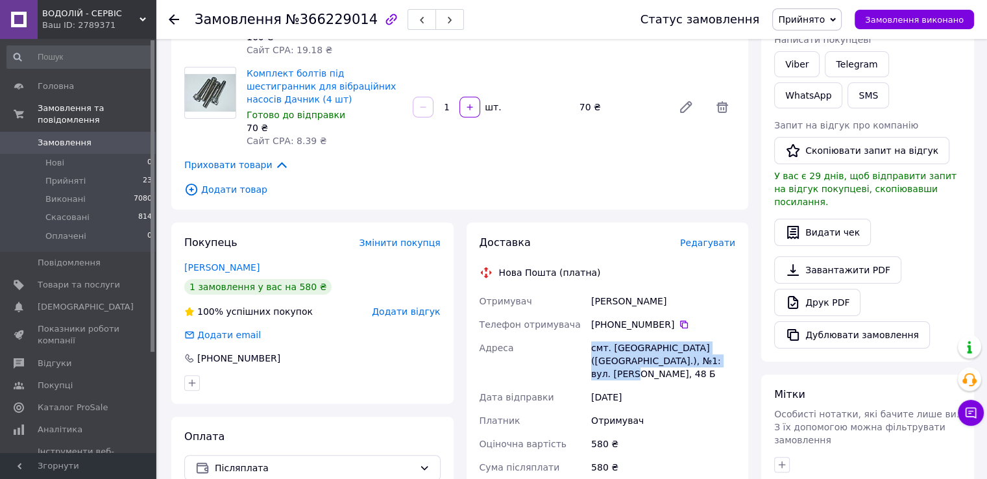
drag, startPoint x: 587, startPoint y: 349, endPoint x: 702, endPoint y: 370, distance: 117.4
click at [702, 370] on div "Отримувач Ворона Іван Телефон отримувача +380 98 546 40 16   Адреса смт. Ставищ…" at bounding box center [608, 413] width 262 height 249
copy div "Адреса смт. Ставище (Київська обл.), №1: вул. Сергія Цимбала, 48 Б"
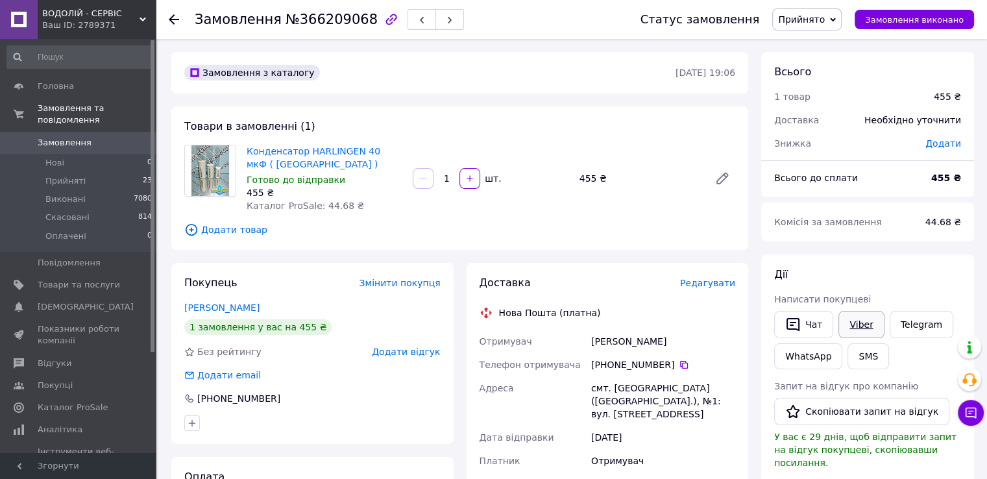
click at [852, 324] on link "Viber" at bounding box center [860, 324] width 45 height 27
drag, startPoint x: 626, startPoint y: 338, endPoint x: 584, endPoint y: 344, distance: 41.9
click at [584, 344] on div "Отримувач Микола Павлюк Телефон отримувача +380 93 245 05 64   Адреса смт. Воск…" at bounding box center [608, 454] width 262 height 249
copy div "Отримувач Микола Павлюк"
click at [679, 367] on icon at bounding box center [684, 365] width 10 height 10
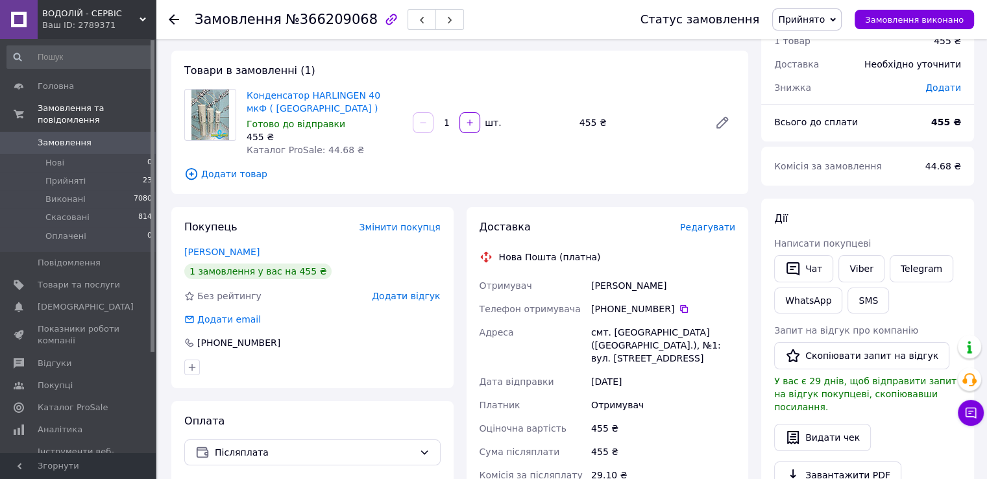
scroll to position [130, 0]
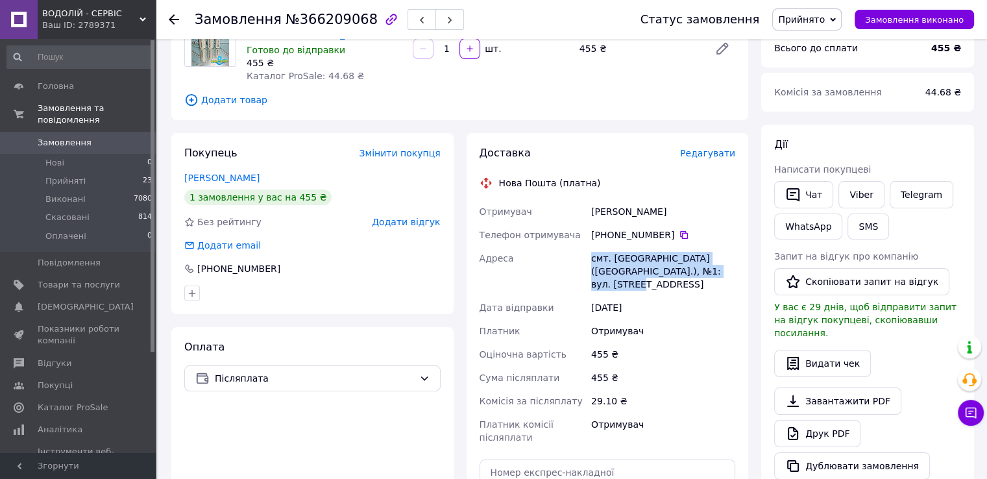
drag, startPoint x: 592, startPoint y: 257, endPoint x: 714, endPoint y: 274, distance: 123.2
click at [714, 274] on div "Отримувач Микола Павлюк Телефон отримувача +380 93 245 05 64   Адреса смт. Воск…" at bounding box center [608, 324] width 262 height 249
copy div "Адреса смт. Воскресенське (Миколаївська обл.), №1: вул. Соборна, 51"
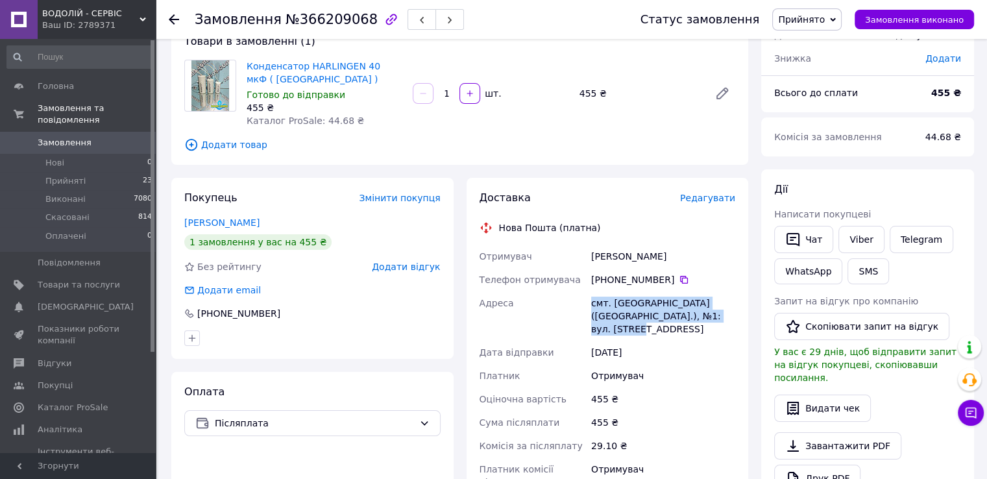
scroll to position [65, 0]
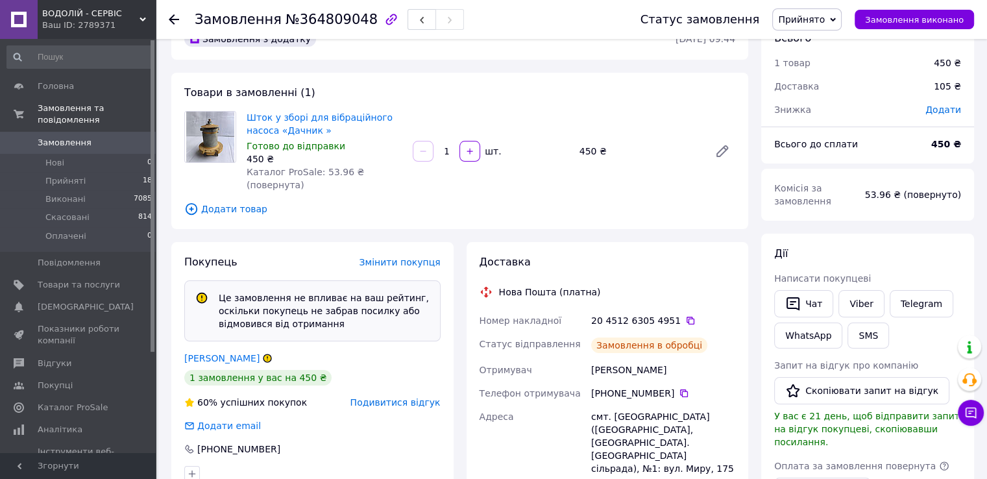
scroll to position [96, 0]
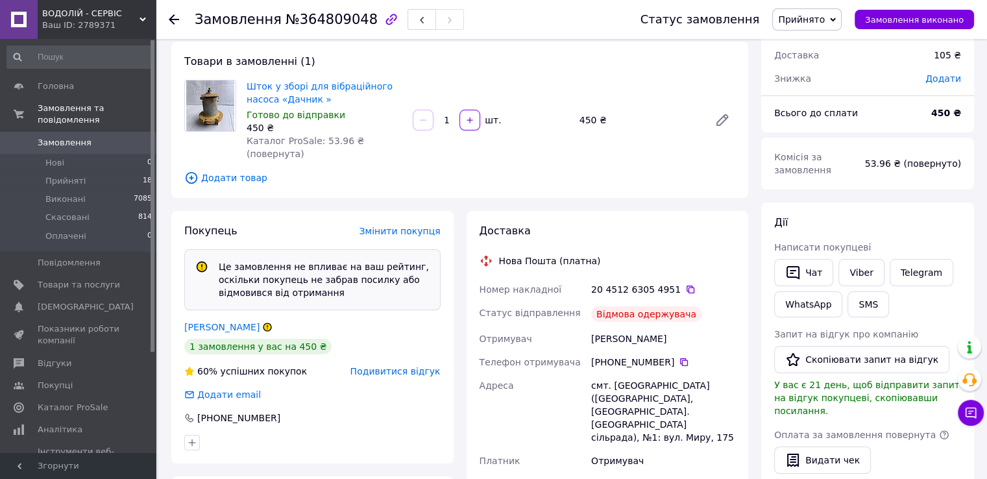
click at [423, 366] on span "Подивитися відгук" at bounding box center [395, 371] width 90 height 10
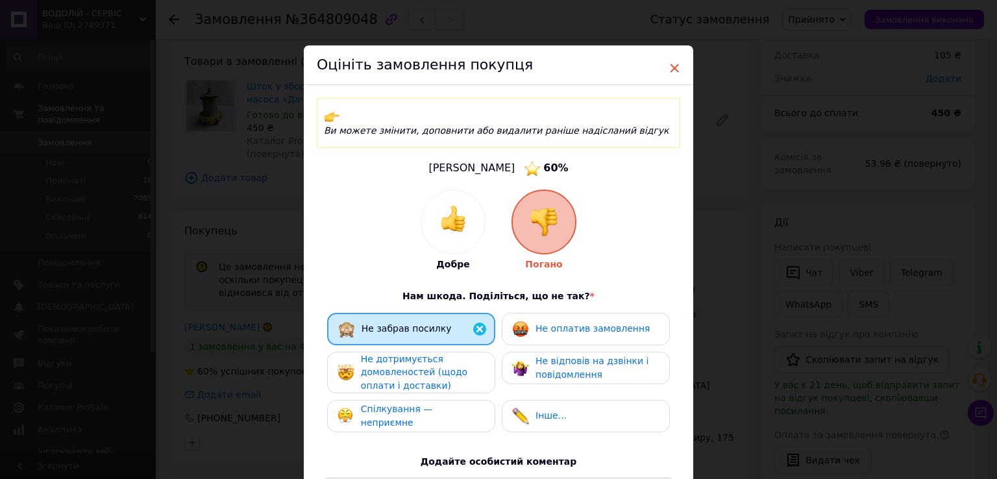
click at [672, 66] on span "×" at bounding box center [674, 68] width 12 height 22
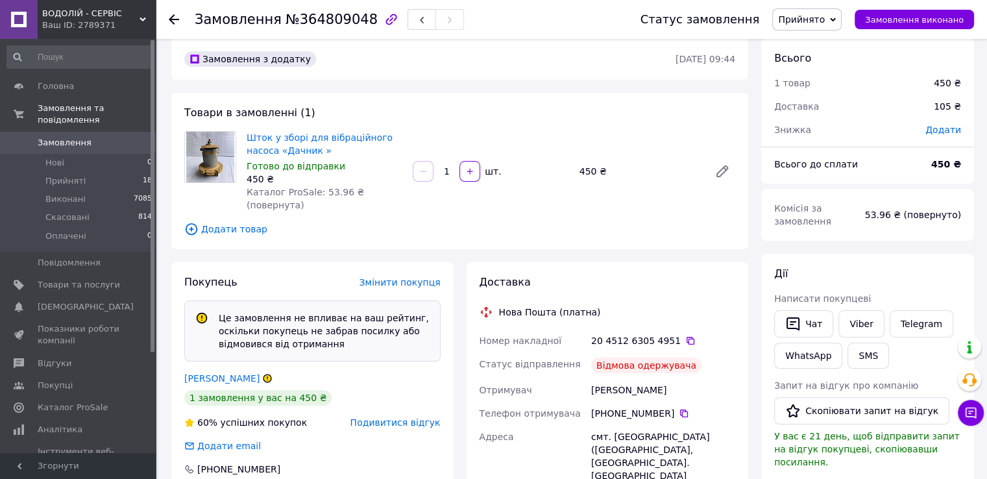
scroll to position [0, 0]
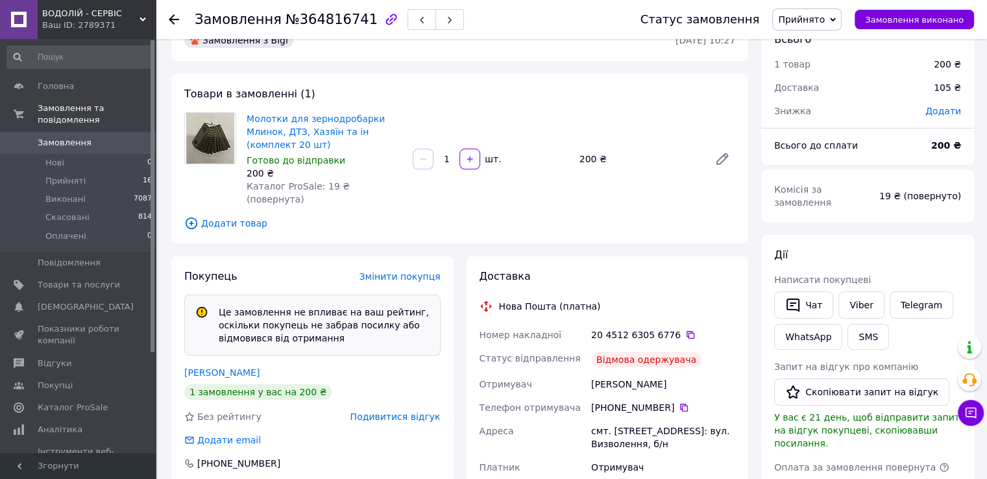
scroll to position [128, 0]
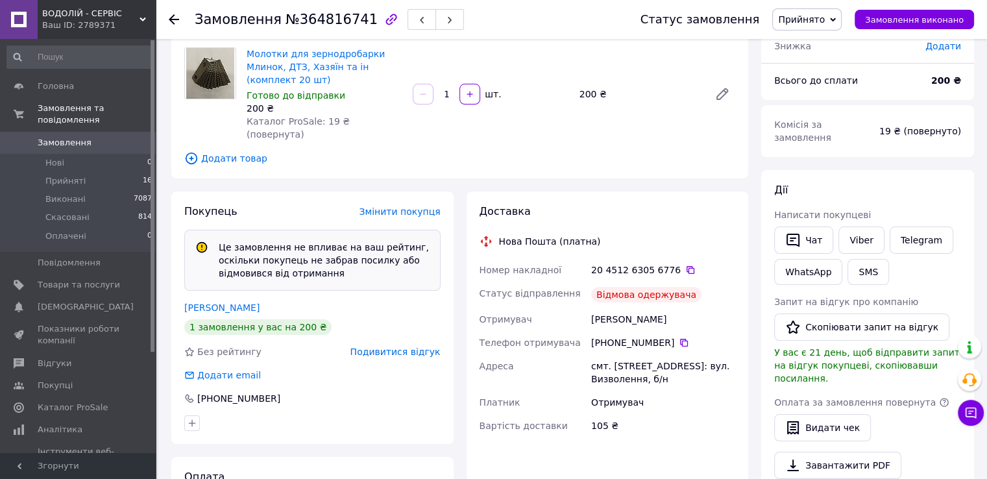
click at [420, 347] on span "Подивитися відгук" at bounding box center [395, 352] width 90 height 10
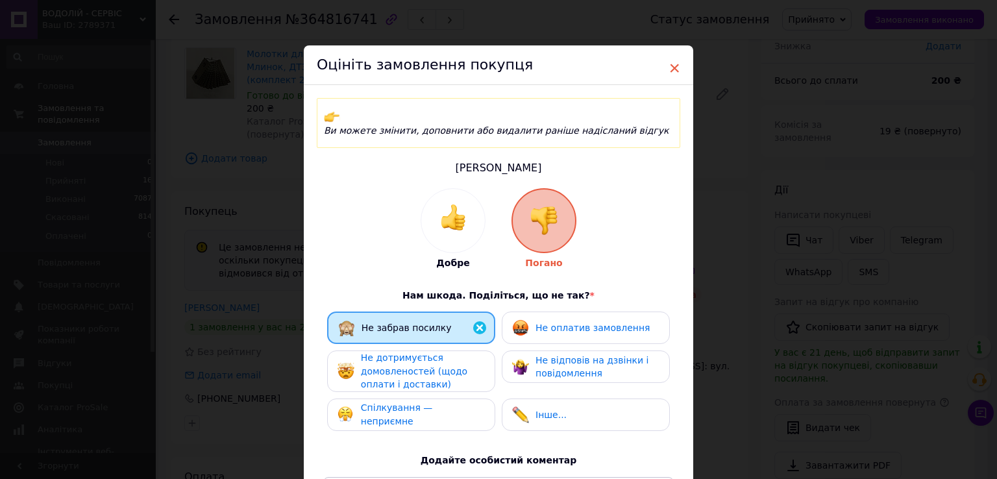
click at [675, 63] on span "×" at bounding box center [674, 68] width 12 height 22
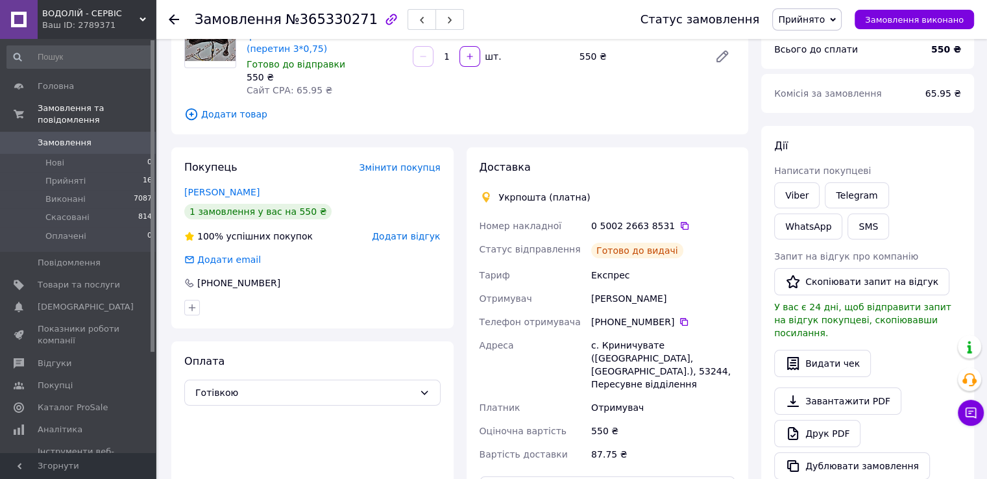
scroll to position [130, 0]
click at [679, 219] on icon at bounding box center [684, 224] width 10 height 10
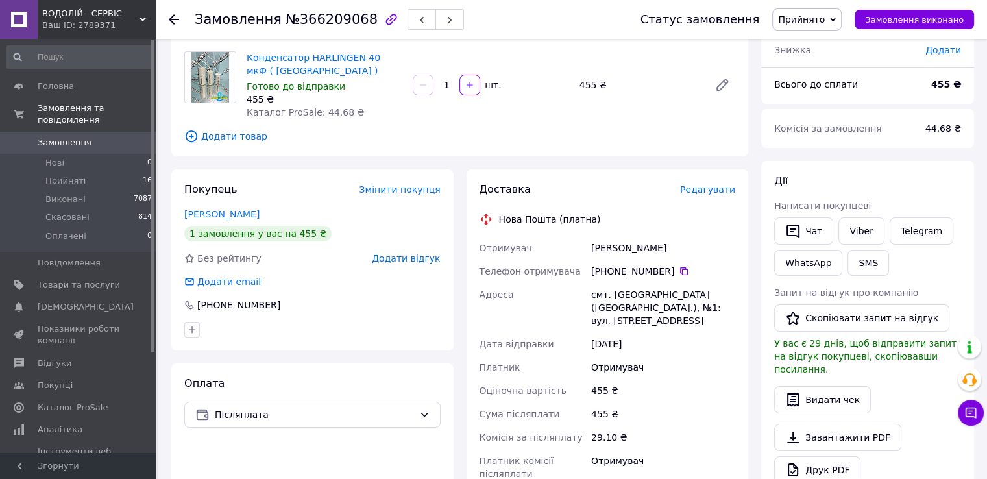
scroll to position [65, 0]
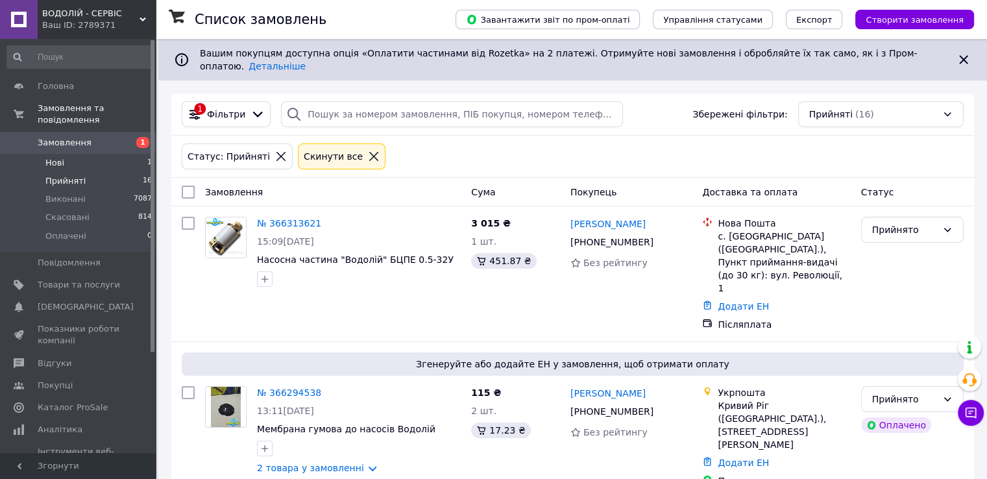
click at [70, 156] on li "Нові 1" at bounding box center [80, 163] width 160 height 18
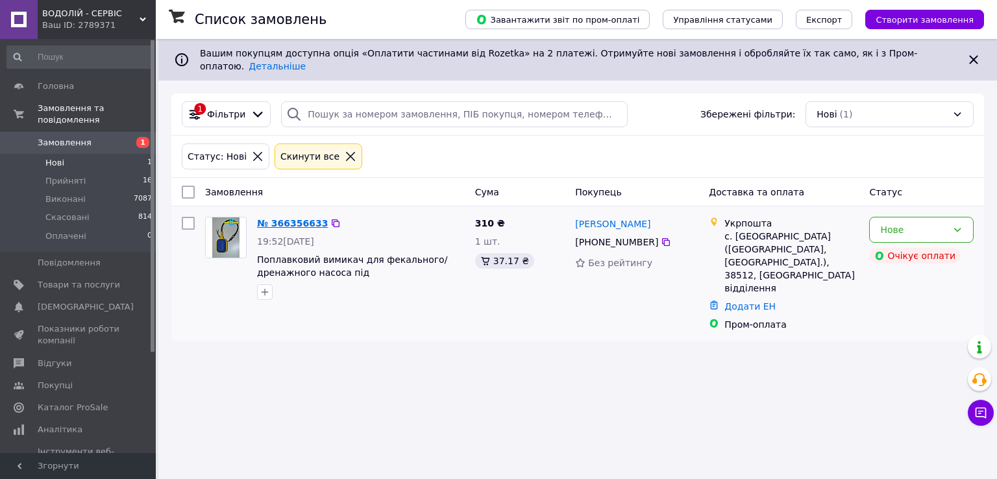
click at [302, 218] on link "№ 366356633" at bounding box center [292, 223] width 71 height 10
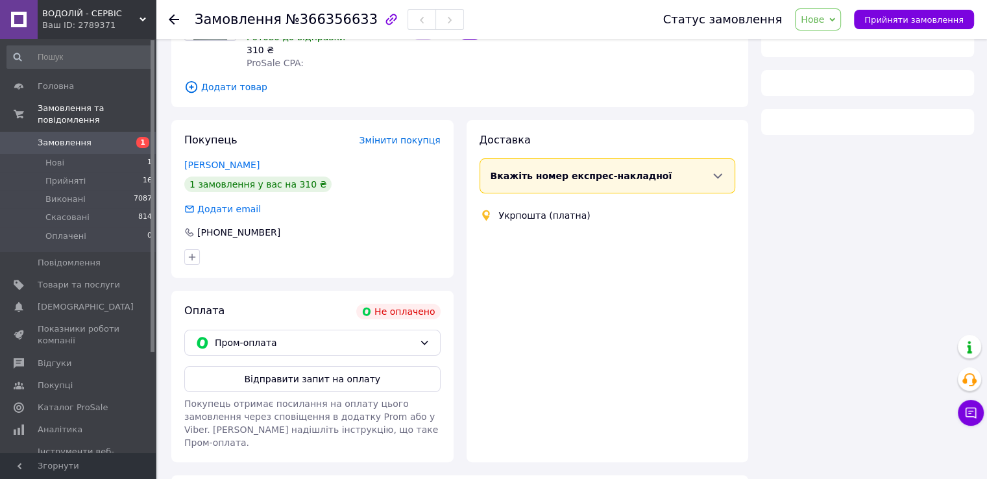
scroll to position [178, 0]
